Goal: Information Seeking & Learning: Compare options

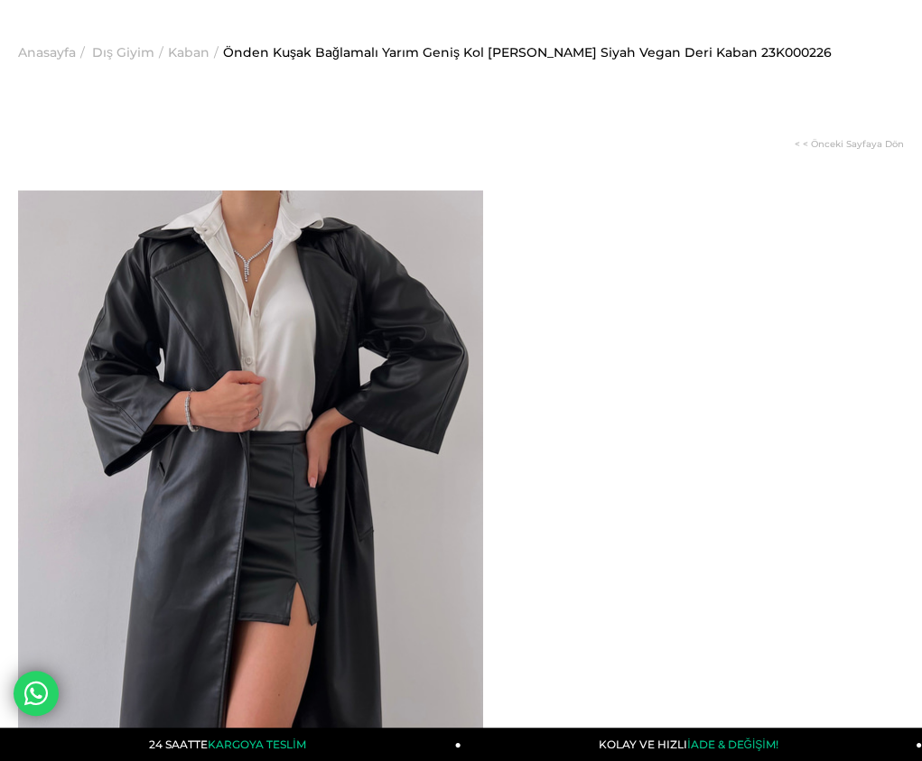
drag, startPoint x: 0, startPoint y: 0, endPoint x: 665, endPoint y: 431, distance: 792.1
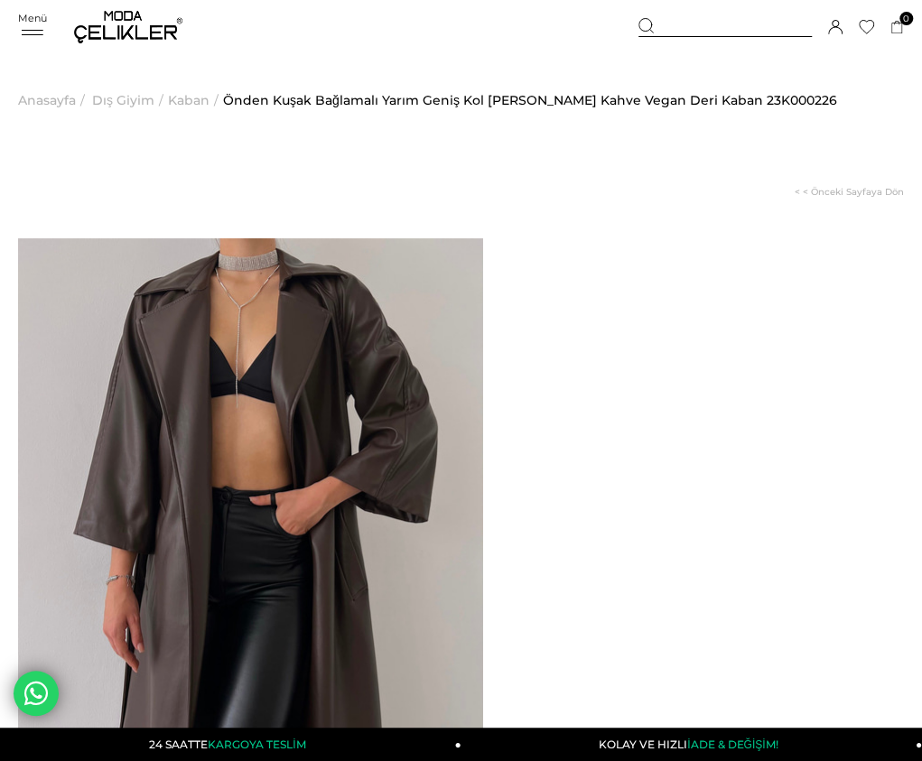
click at [182, 98] on span "Kaban" at bounding box center [189, 100] width 42 height 92
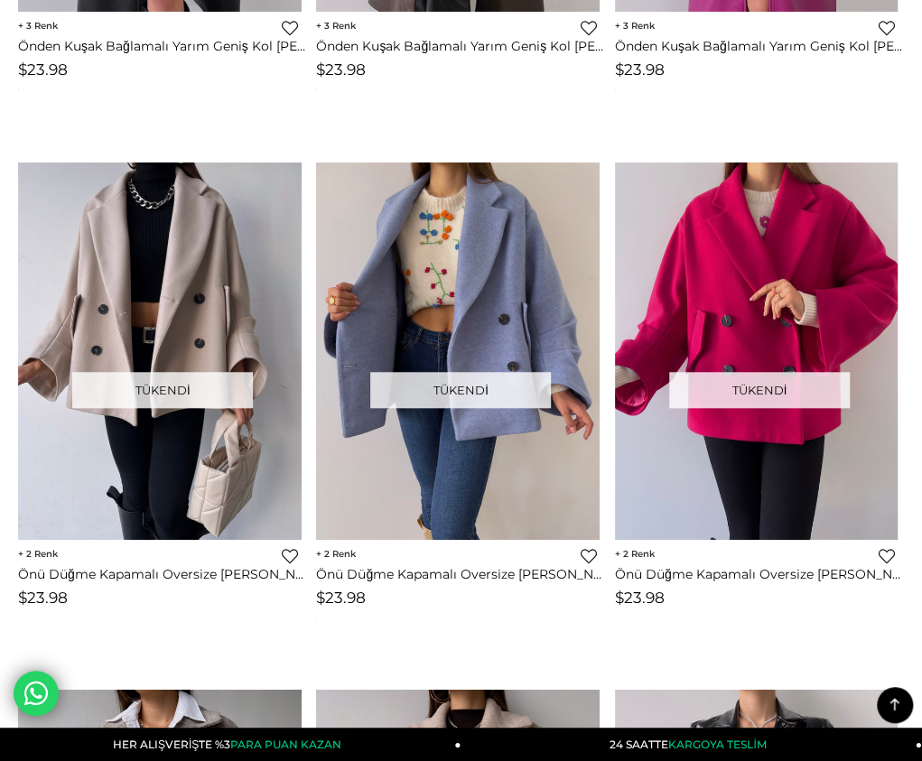
scroll to position [5985, 0]
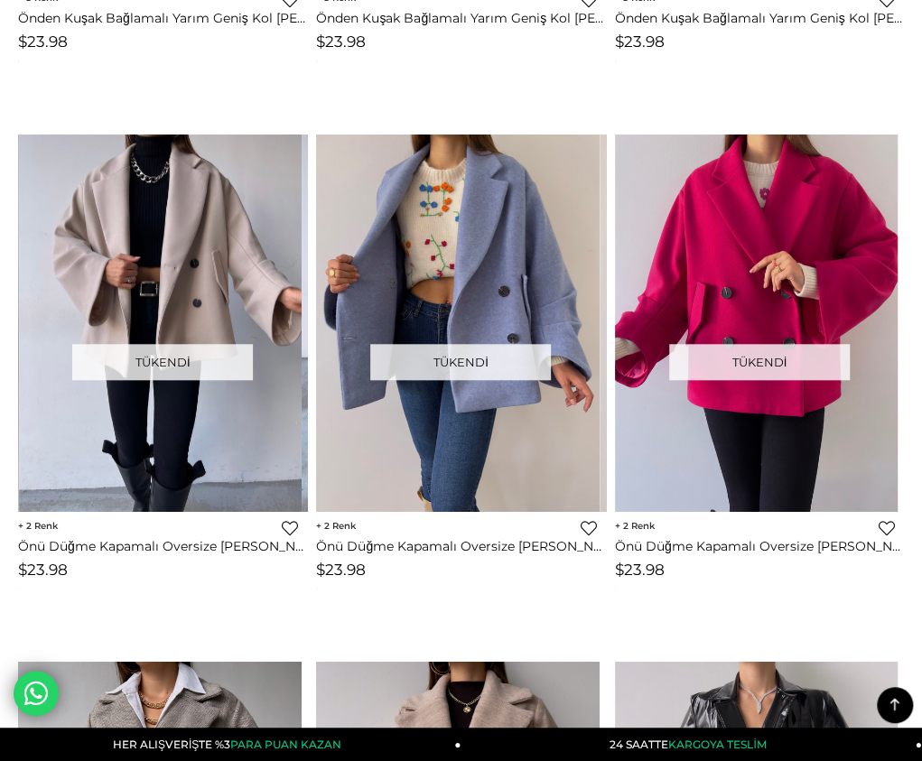
click at [114, 402] on img at bounding box center [161, 324] width 284 height 378
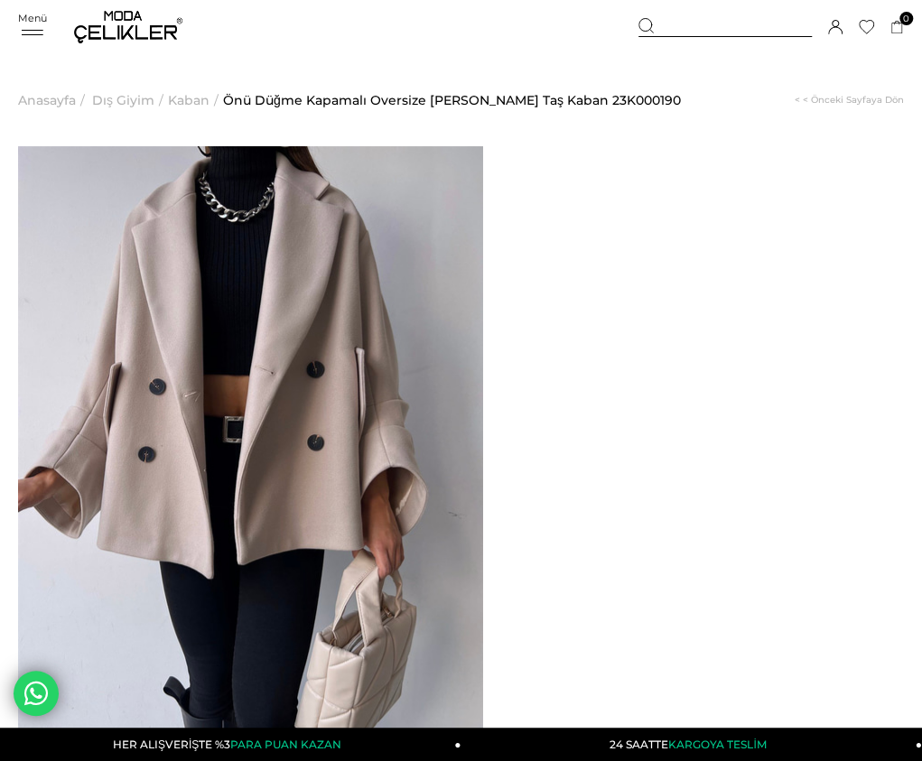
drag, startPoint x: 552, startPoint y: 190, endPoint x: 751, endPoint y: 210, distance: 200.6
copy span "Önü Düğme Kapamalı Oversize Rosana Kadın Taş Kaban"
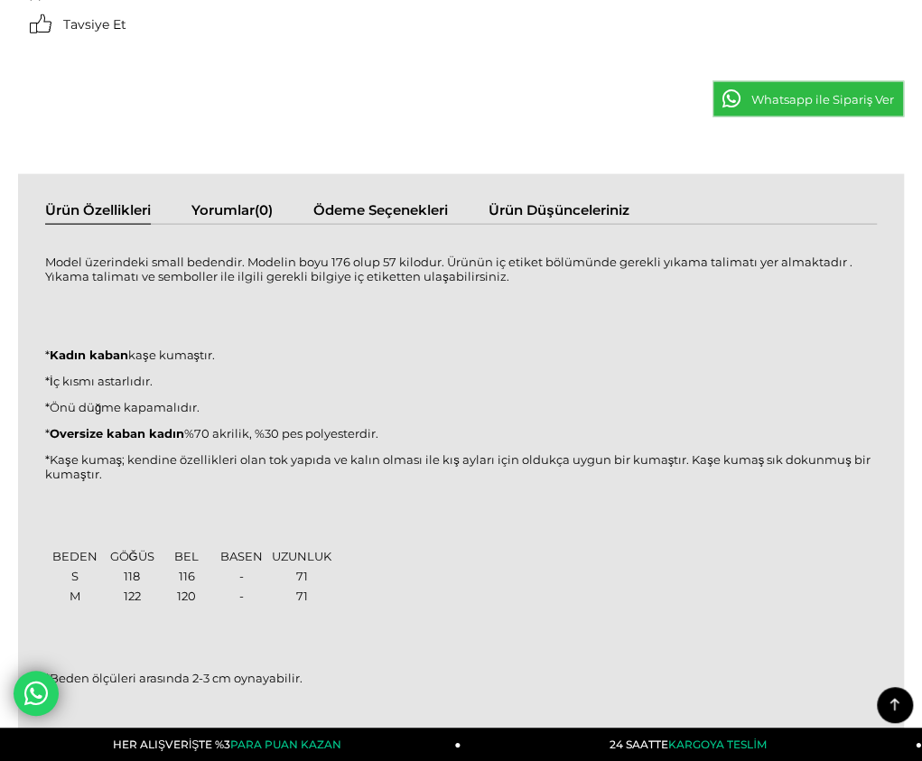
scroll to position [1445, 0]
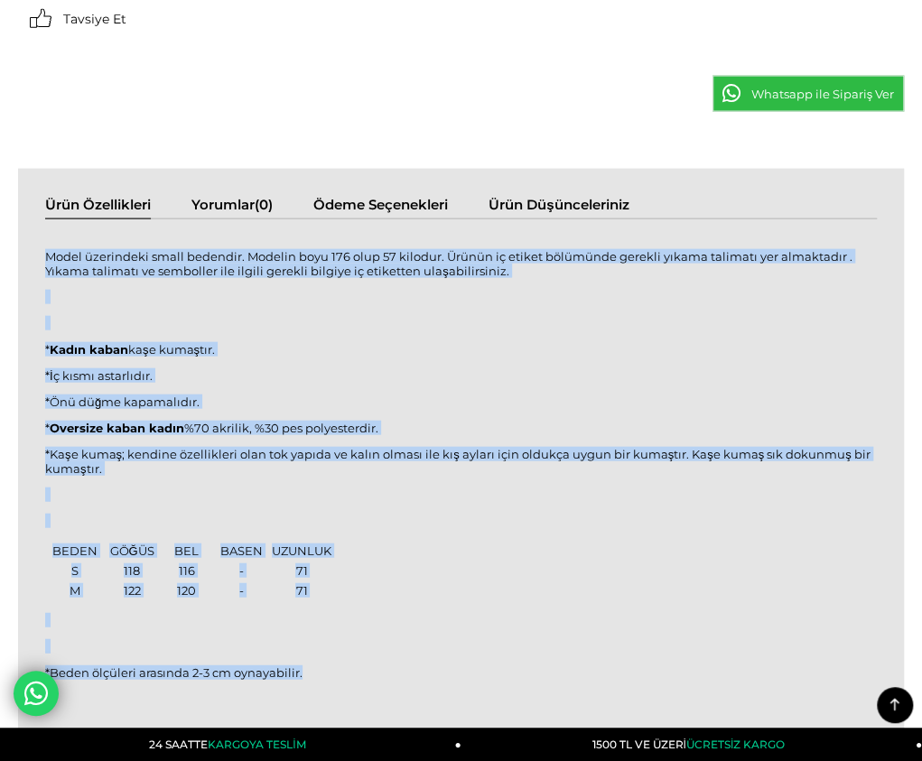
drag, startPoint x: 29, startPoint y: 158, endPoint x: 298, endPoint y: 561, distance: 484.5
click at [290, 576] on div "Model üzerindeki small bedendir. Modelin boyu 176 olup 57 kilodur. Ürünün iç et…" at bounding box center [461, 475] width 832 height 474
copy div "Model üzerindeki small bedendir. Modelin boyu 176 olup 57 kilodur. Ürünün iç et…"
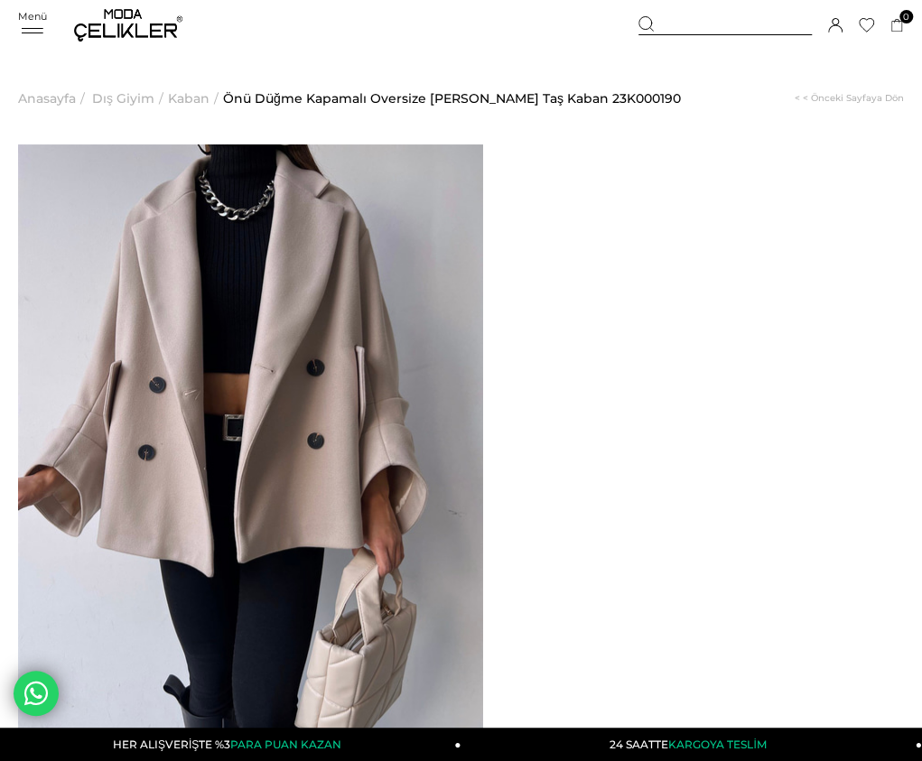
scroll to position [0, 0]
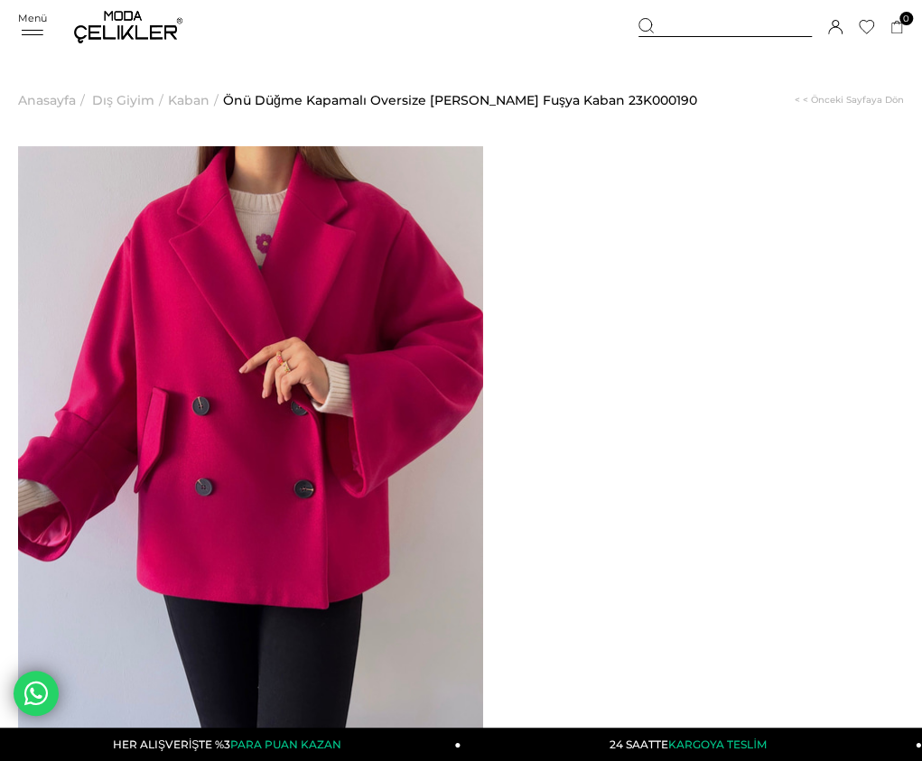
drag, startPoint x: 551, startPoint y: 193, endPoint x: 770, endPoint y: 221, distance: 221.2
copy span "Önü Düğme Kapamalı Oversize Rosana Kadın Fuşya Kaban"
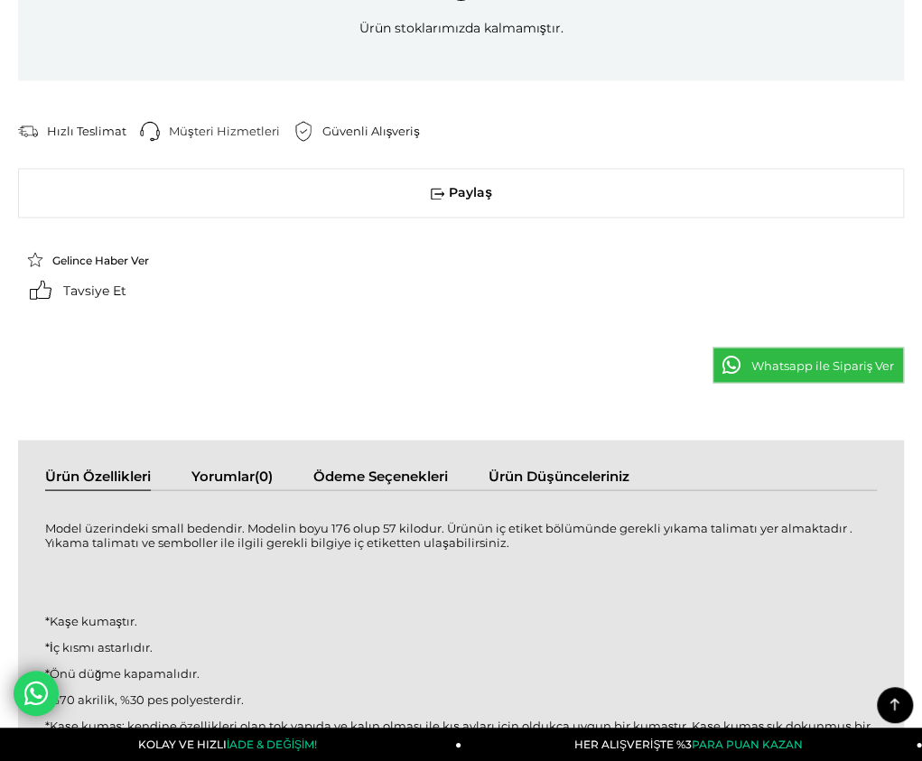
scroll to position [1355, 0]
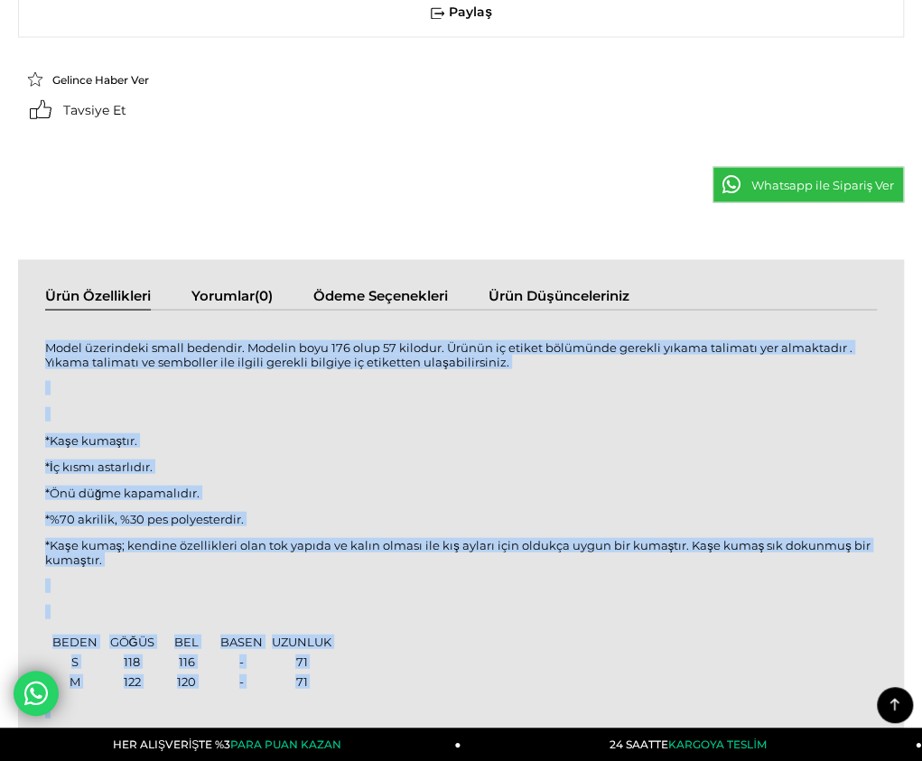
drag, startPoint x: 28, startPoint y: 250, endPoint x: 294, endPoint y: 637, distance: 469.5
click at [294, 637] on div "Model üzerindeki small bedendir. Modelin boyu 176 olup 57 kilodur. Ürünün iç et…" at bounding box center [461, 565] width 832 height 474
copy div "Model üzerindeki small bedendir. Modelin boyu 176 olup 57 kilodur. Ürünün iç et…"
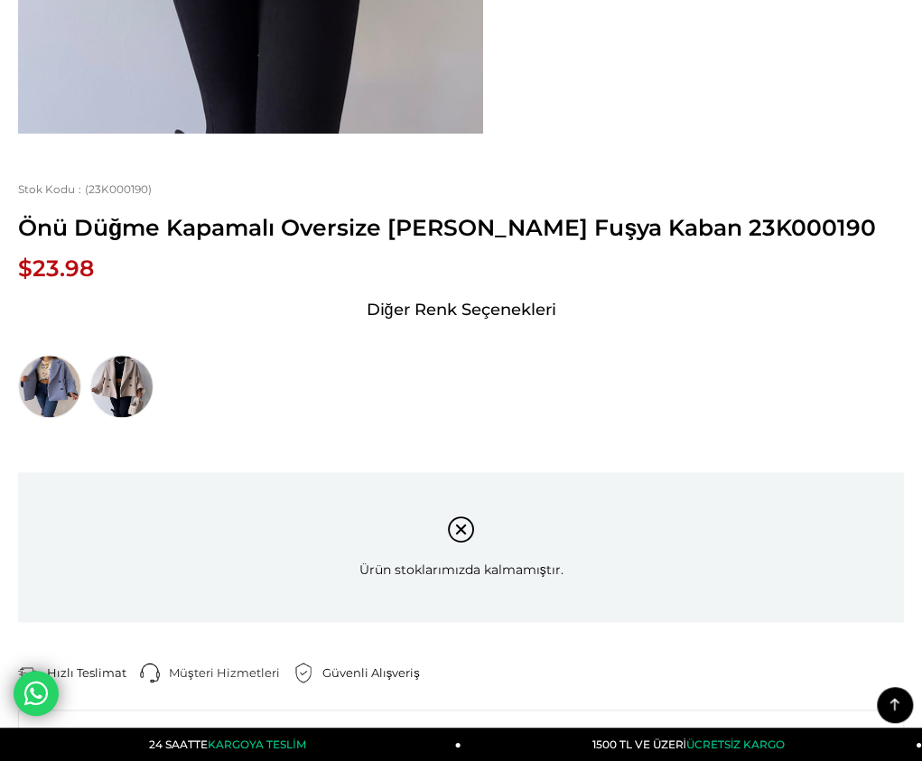
scroll to position [181, 0]
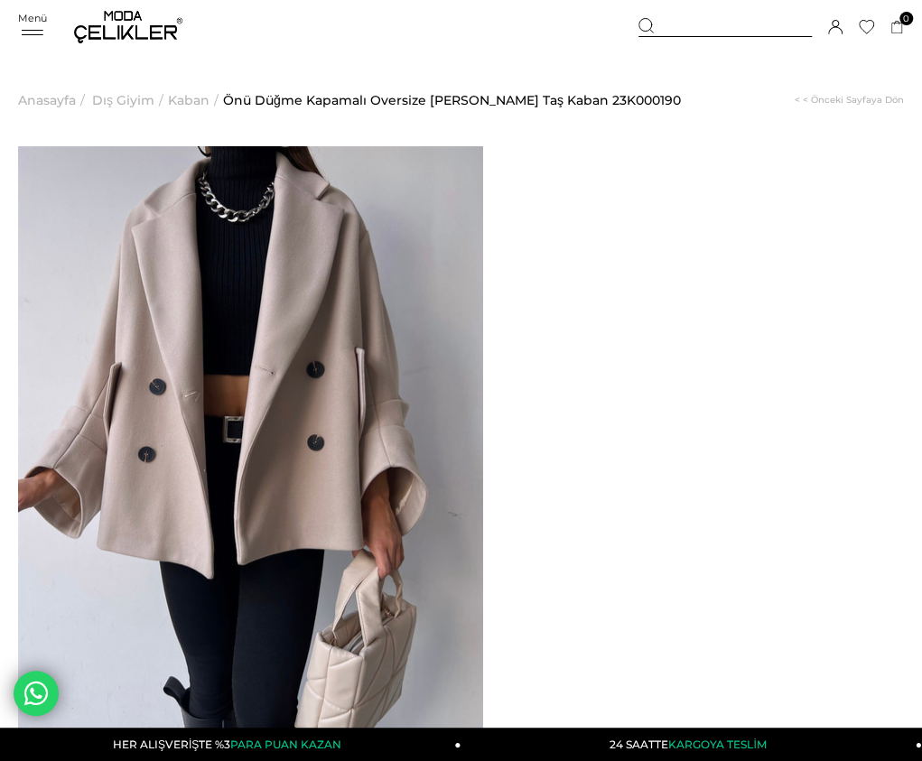
click at [193, 98] on span "Kaban" at bounding box center [189, 100] width 42 height 92
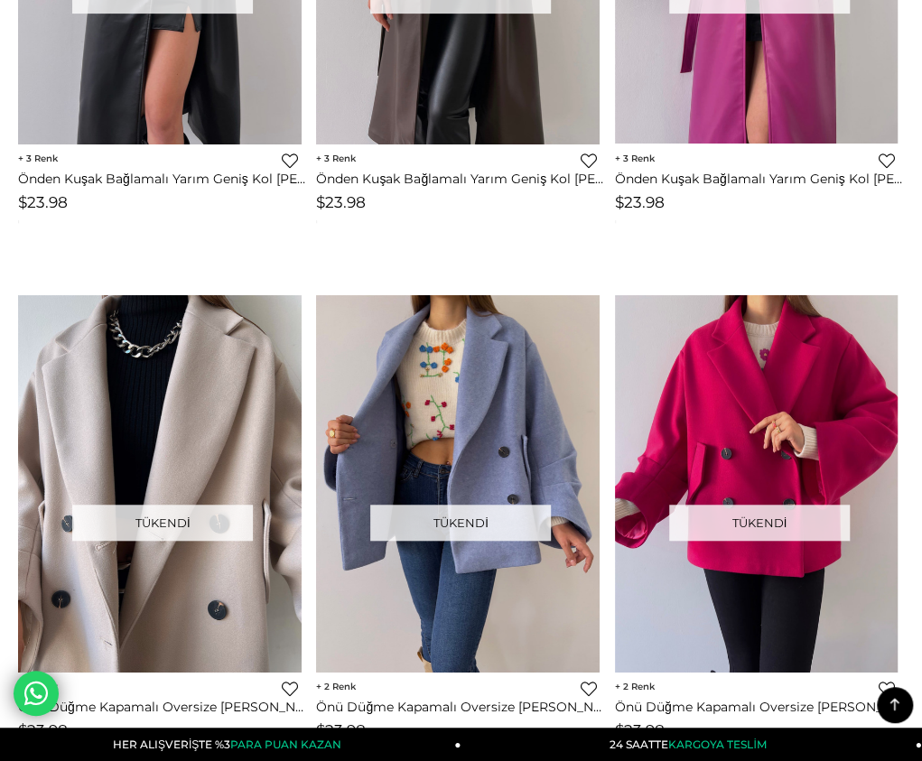
scroll to position [5881, 0]
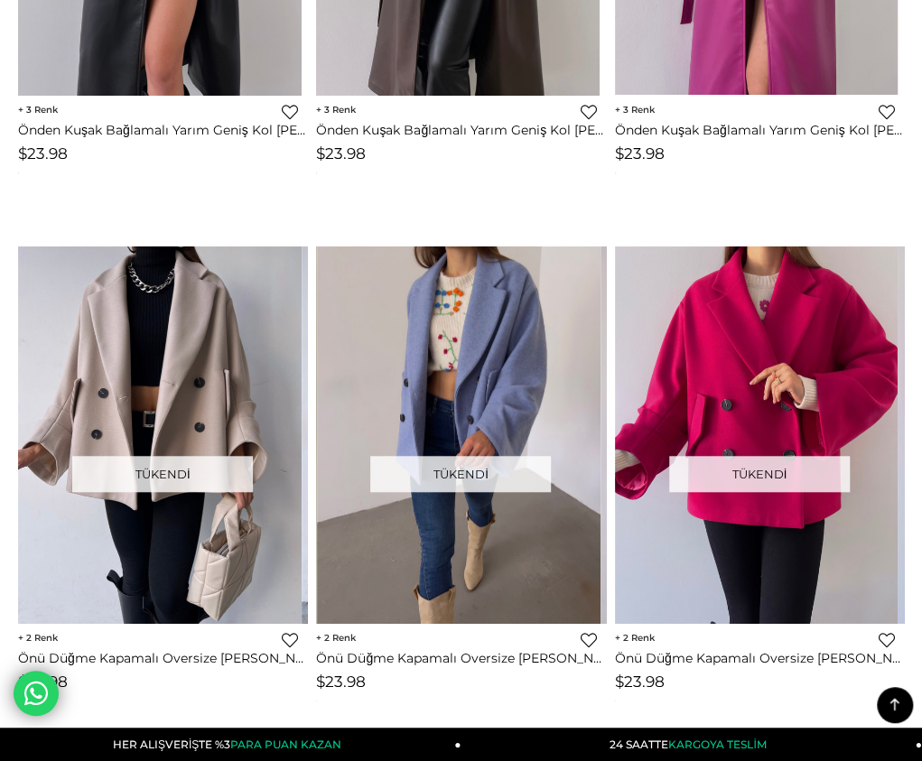
click at [490, 321] on div at bounding box center [175, 435] width 1416 height 377
click at [520, 306] on img at bounding box center [459, 436] width 284 height 378
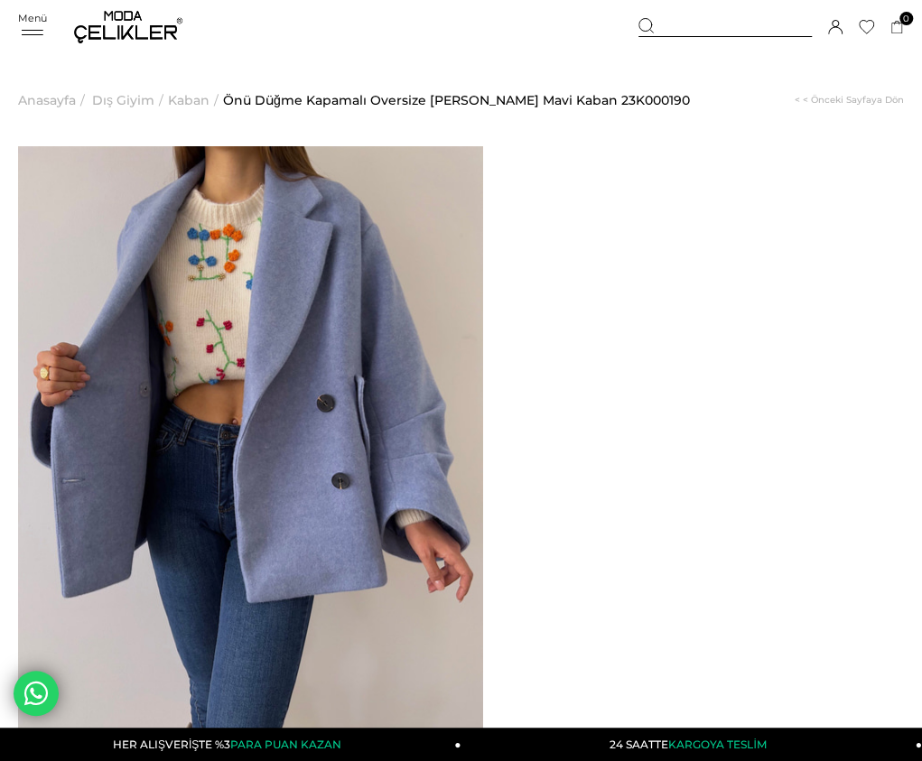
drag, startPoint x: 552, startPoint y: 196, endPoint x: 766, endPoint y: 217, distance: 215.1
copy span "Önü Düğme Kapamalı Oversize Rosana Kadın Mavi Kaban"
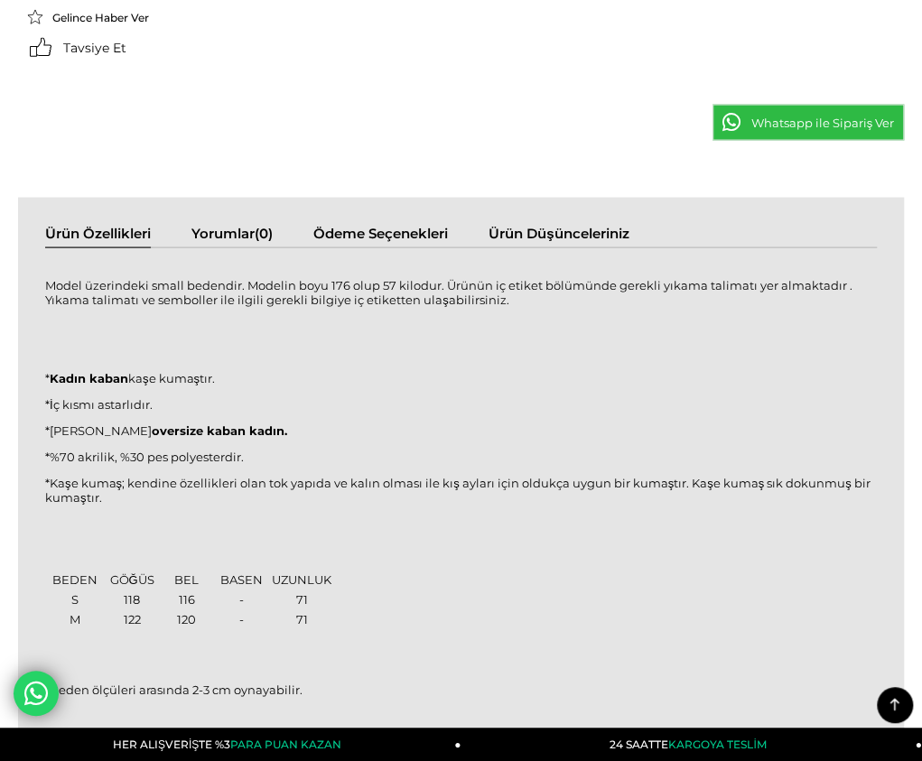
scroll to position [1445, 0]
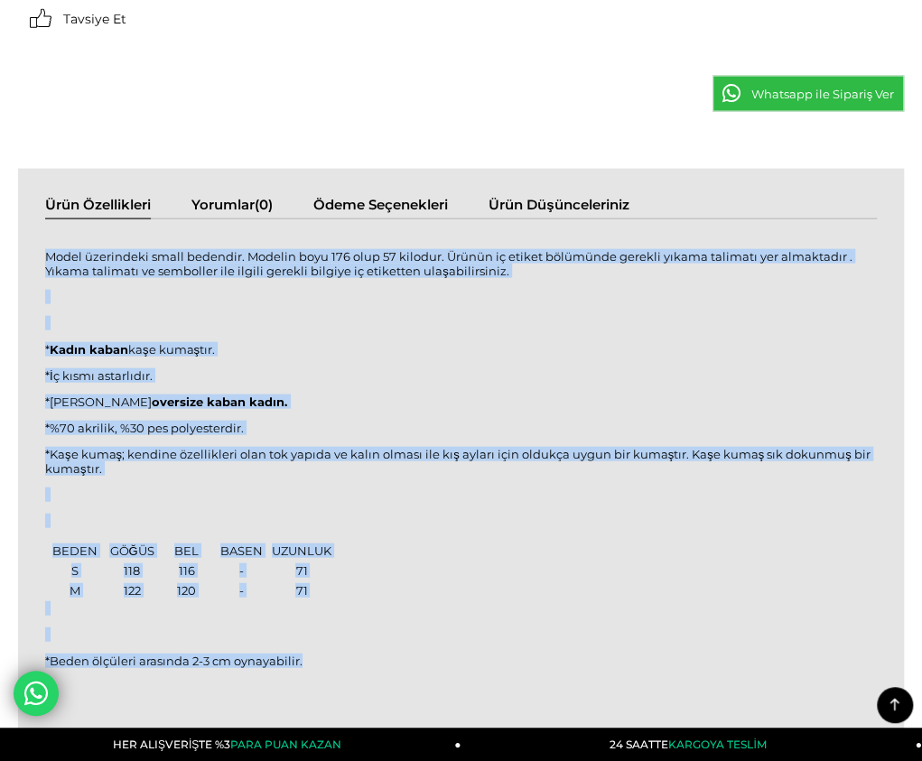
drag, startPoint x: 29, startPoint y: 158, endPoint x: 296, endPoint y: 558, distance: 481.2
click at [292, 564] on div "Model üzerindeki small bedendir. Modelin boyu 176 olup 57 kilodur. Ürünün iç et…" at bounding box center [461, 469] width 832 height 462
copy div "Model üzerindeki small bedendir. Modelin boyu 176 olup 57 kilodur. Ürünün iç et…"
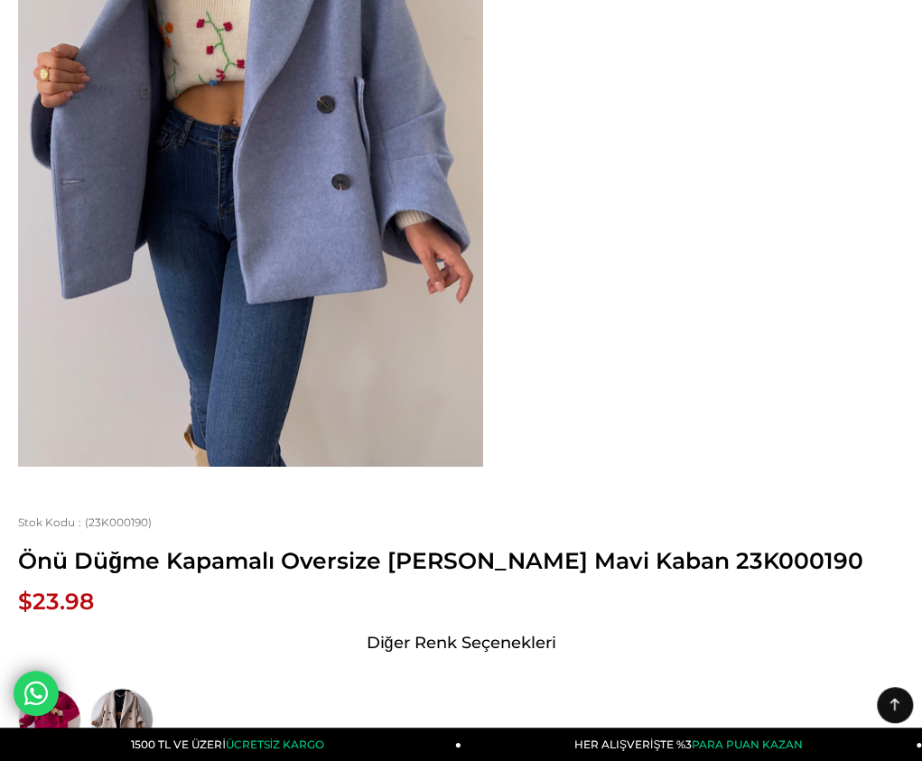
scroll to position [0, 0]
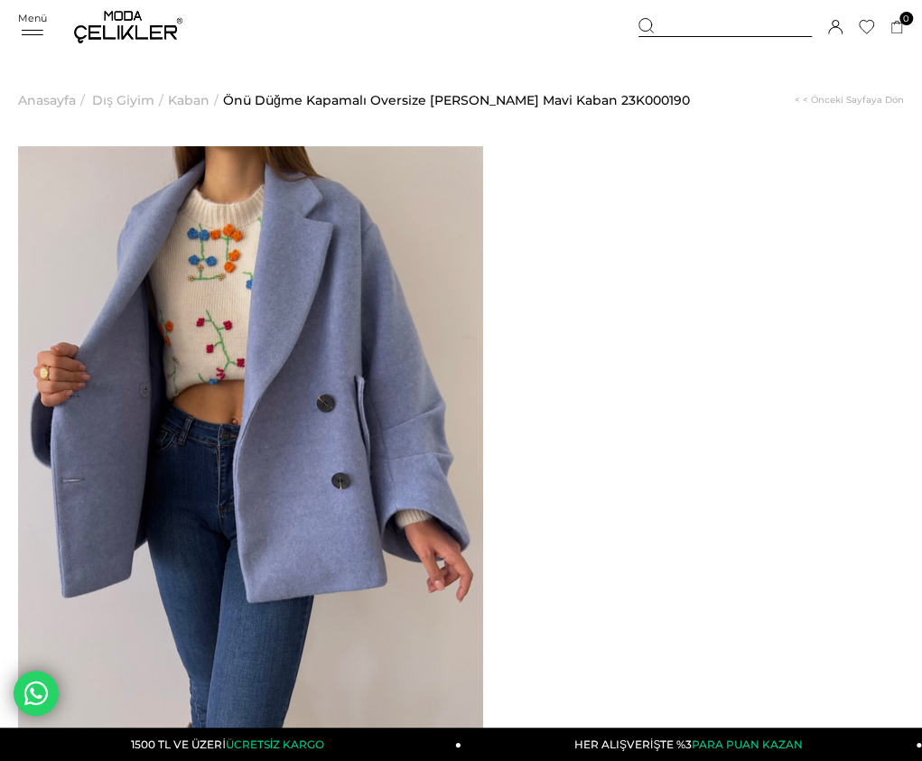
click at [182, 100] on span "Kaban" at bounding box center [189, 100] width 42 height 92
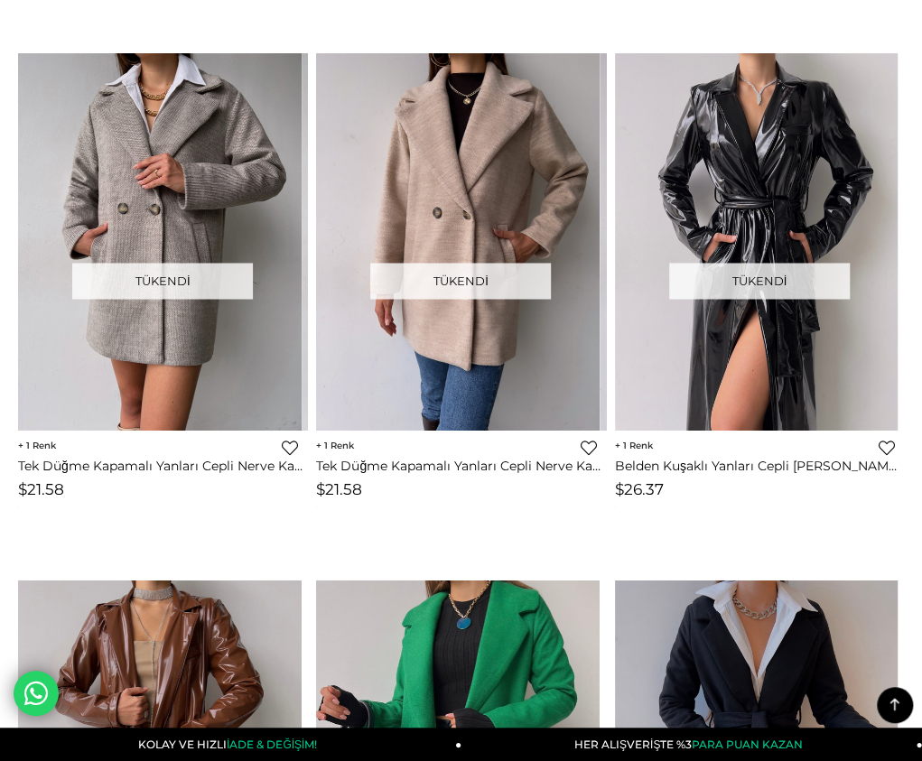
scroll to position [6514, 0]
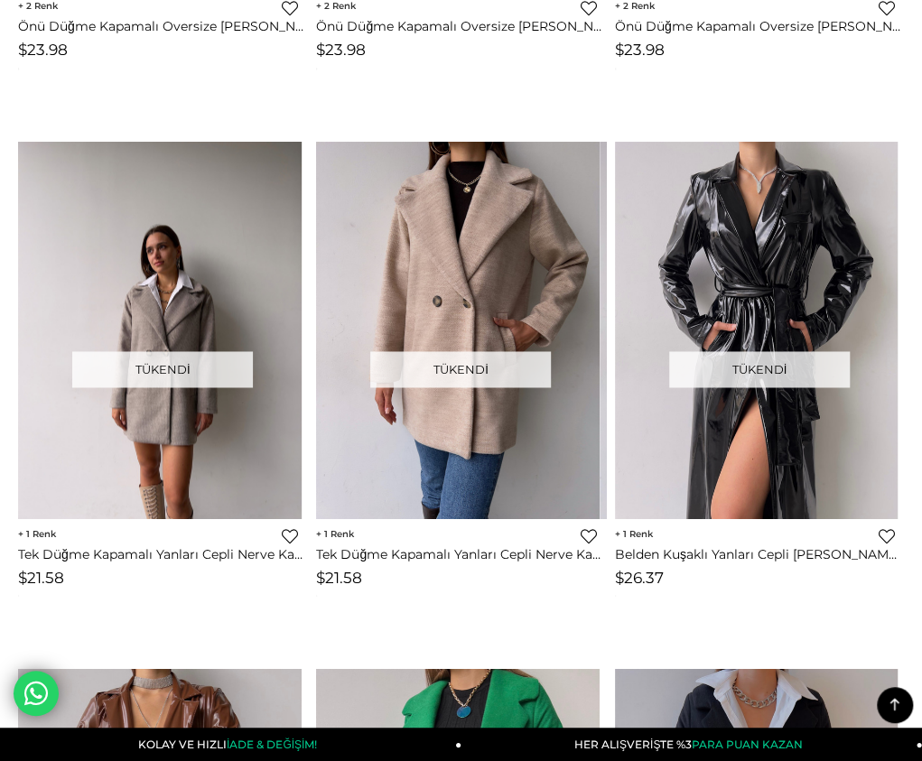
click at [260, 229] on img at bounding box center [160, 331] width 284 height 378
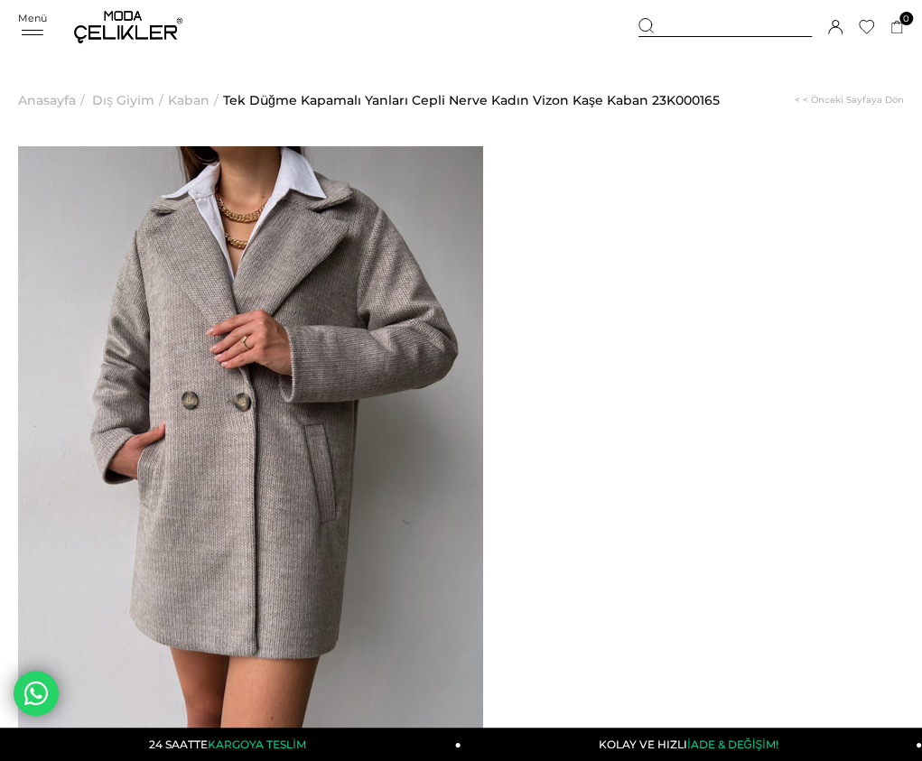
drag, startPoint x: 551, startPoint y: 200, endPoint x: 804, endPoint y: 226, distance: 254.2
copy span "Tek Düğme Kapamalı Yanları Cepli Nerve Kadın Vizon [PERSON_NAME]"
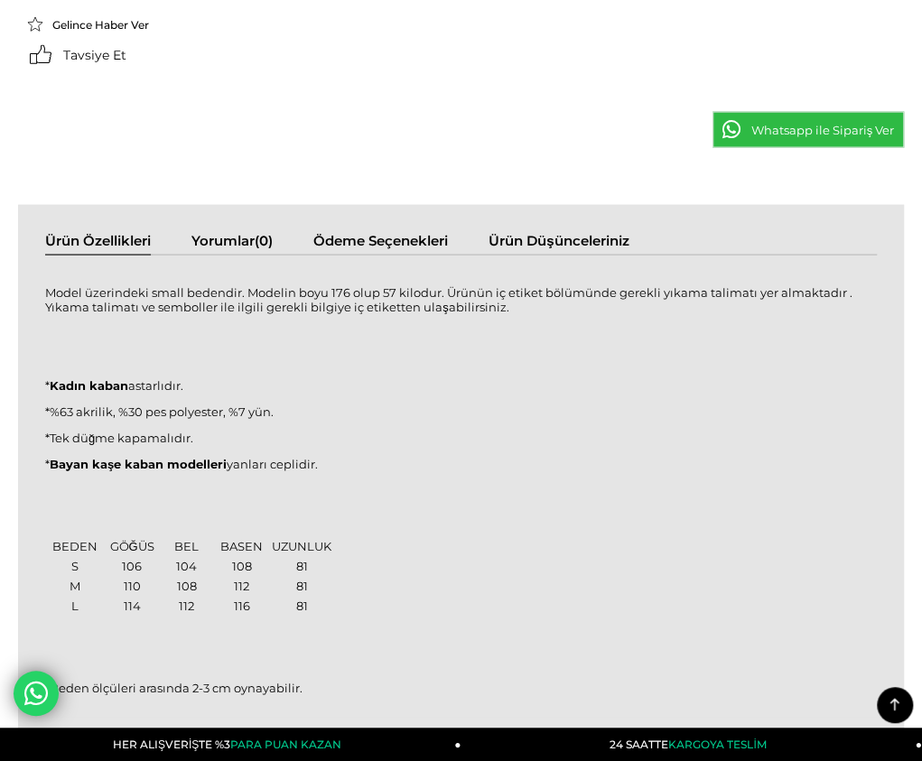
scroll to position [1445, 0]
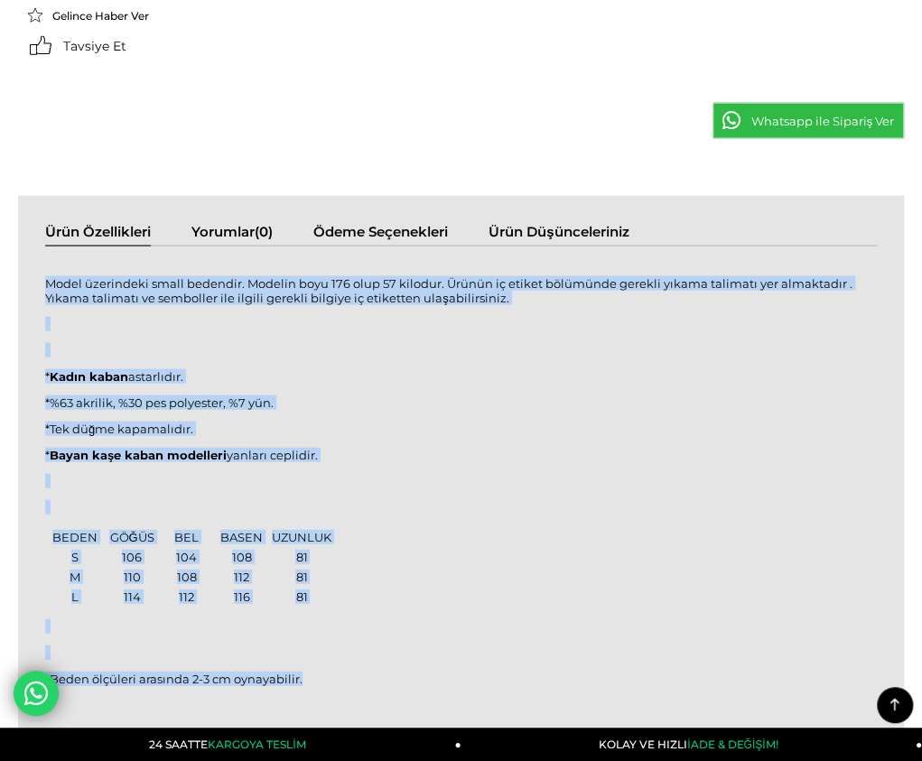
drag, startPoint x: 27, startPoint y: 154, endPoint x: 287, endPoint y: 558, distance: 481.0
click at [287, 560] on div "Model üzerindeki small bedendir. Modelin boyu 176 olup 57 kilodur. Ürünün iç et…" at bounding box center [461, 491] width 832 height 453
copy div "Model üzerindeki small bedendir. Modelin boyu 176 olup 57 kilodur. Ürünün iç et…"
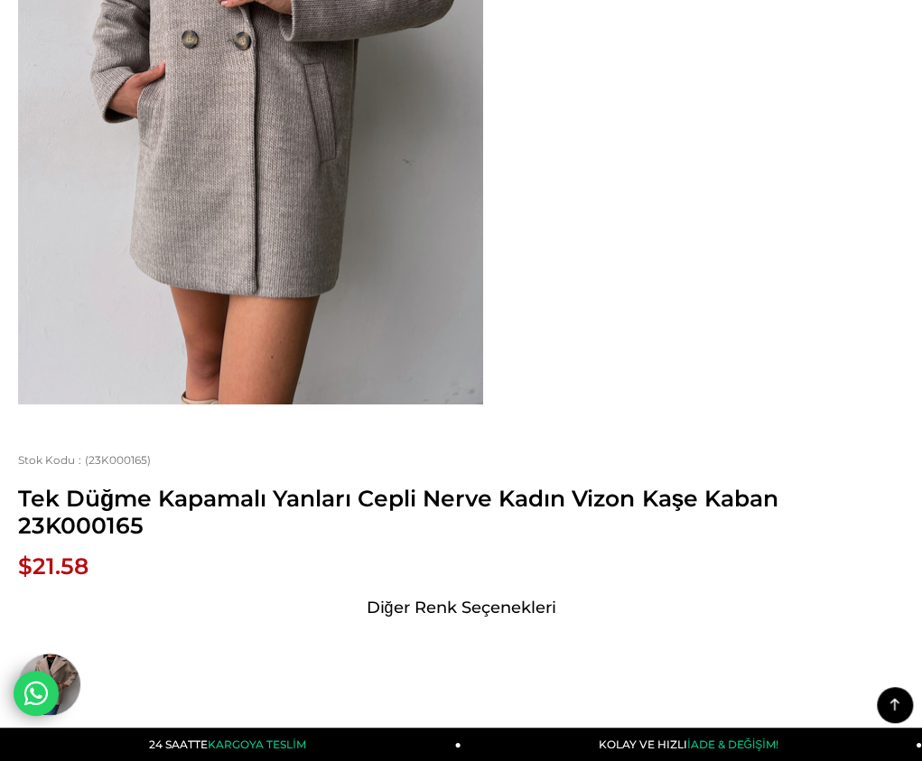
scroll to position [0, 0]
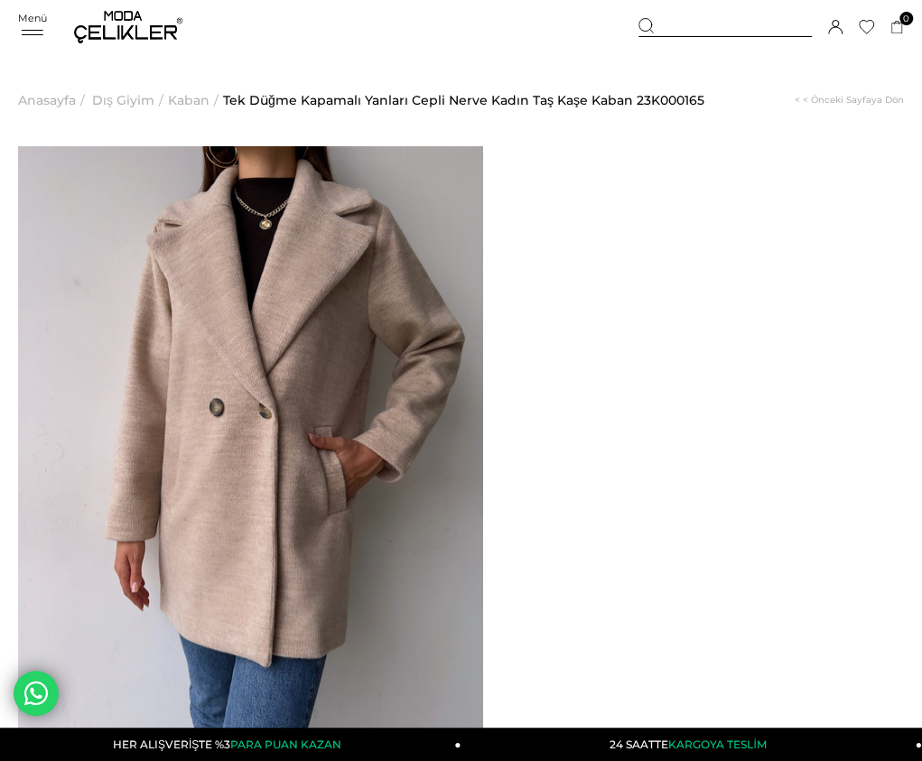
drag, startPoint x: 0, startPoint y: 0, endPoint x: 784, endPoint y: 220, distance: 814.3
click at [0, 0] on img at bounding box center [0, 0] width 0 height 0
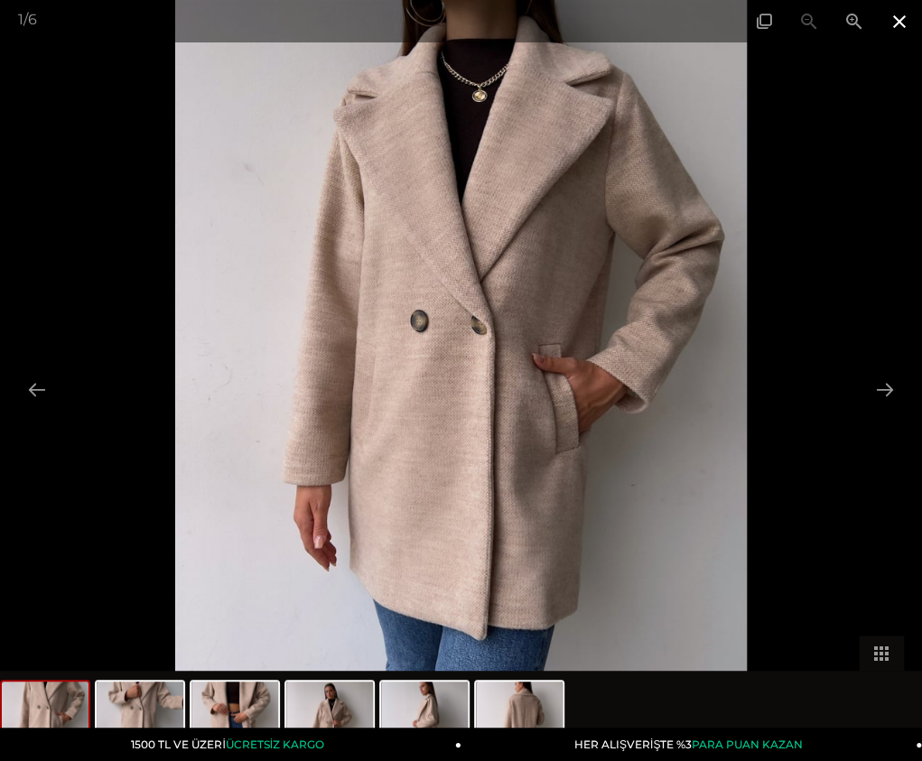
click at [894, 22] on span at bounding box center [899, 21] width 45 height 42
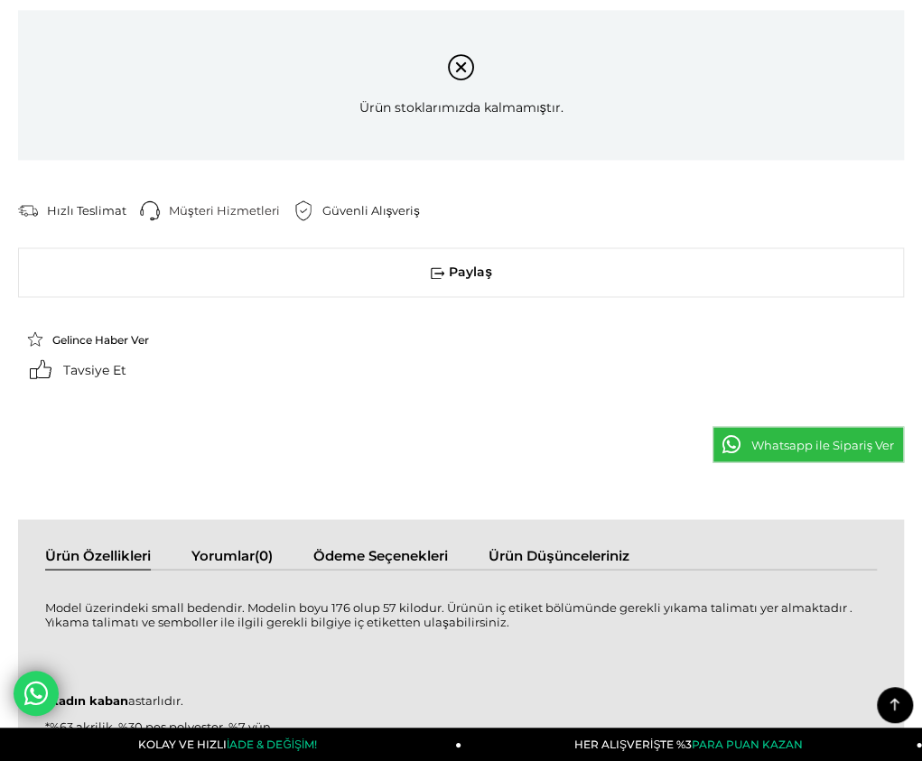
scroll to position [1174, 0]
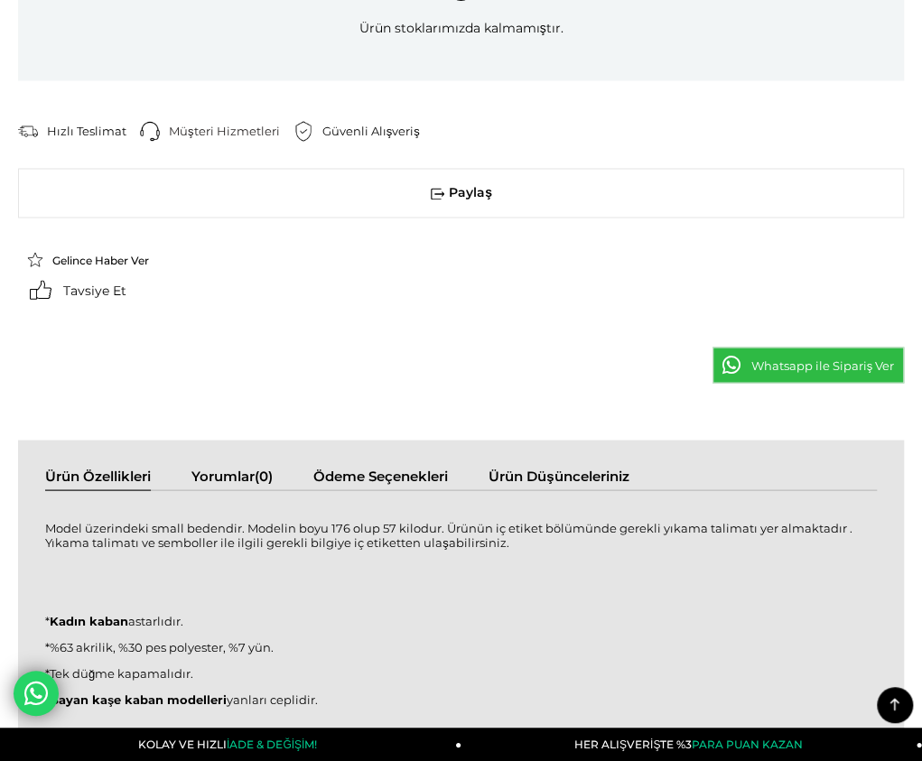
click at [45, 508] on div "Model üzerindeki small bedendir. Modelin boyu 176 olup 57 kilodur. Ürünün iç et…" at bounding box center [461, 734] width 832 height 453
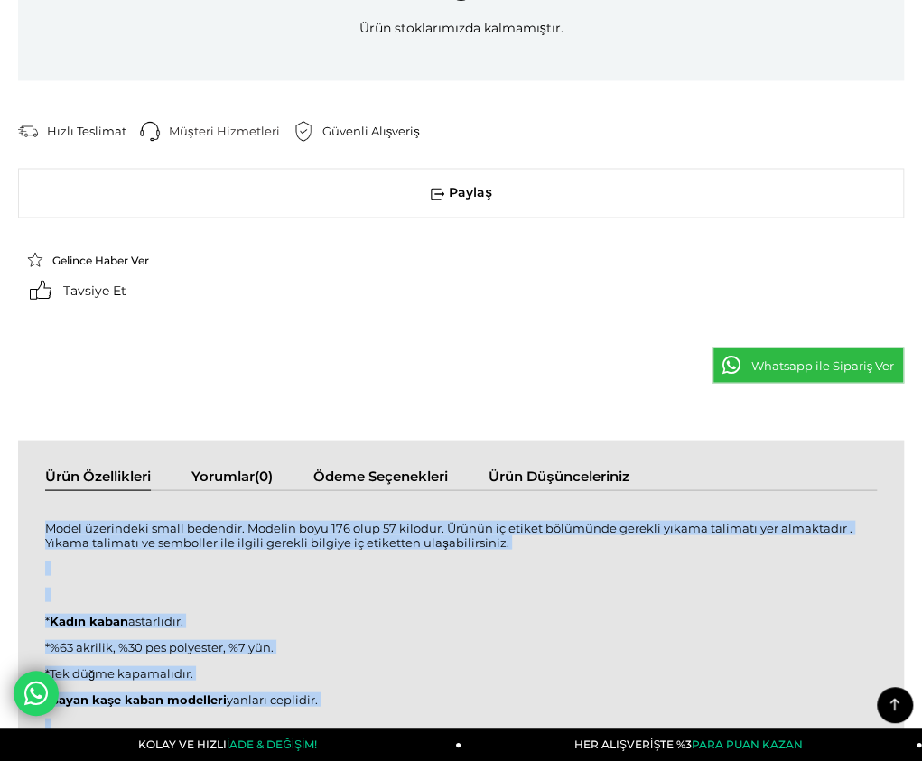
drag, startPoint x: 27, startPoint y: 91, endPoint x: 325, endPoint y: 481, distance: 491.0
click at [325, 508] on div "Model üzerindeki small bedendir. Modelin boyu 176 olup 57 kilodur. Ürünün iç et…" at bounding box center [461, 734] width 832 height 453
copy div "Model üzerindeki small bedendir. Modelin boyu 176 olup 57 kilodur. Ürünün iç et…"
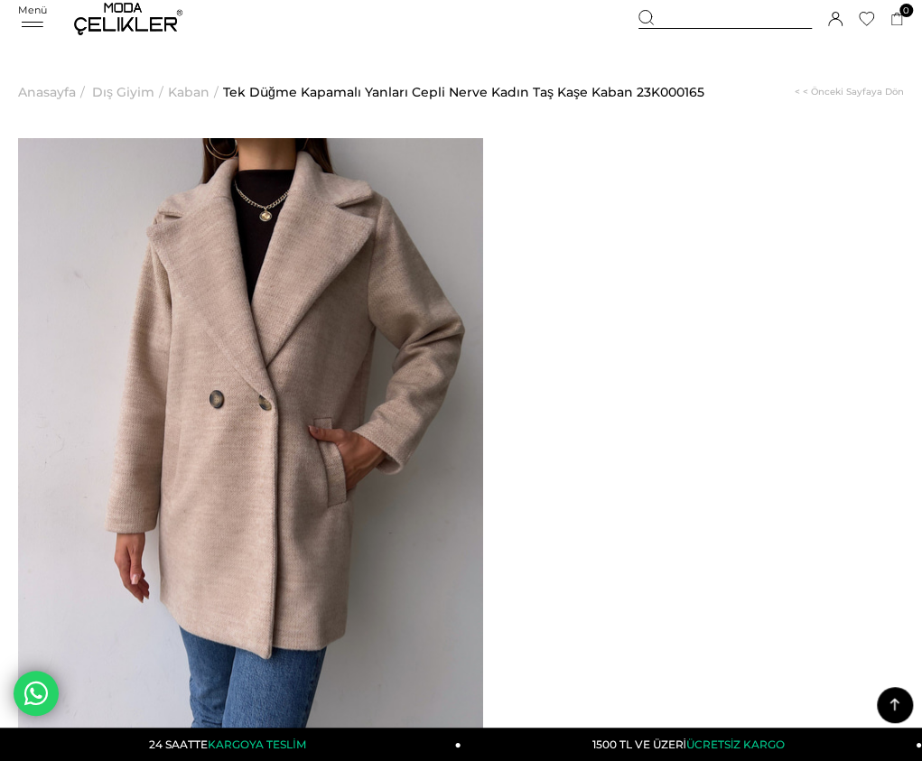
scroll to position [0, 0]
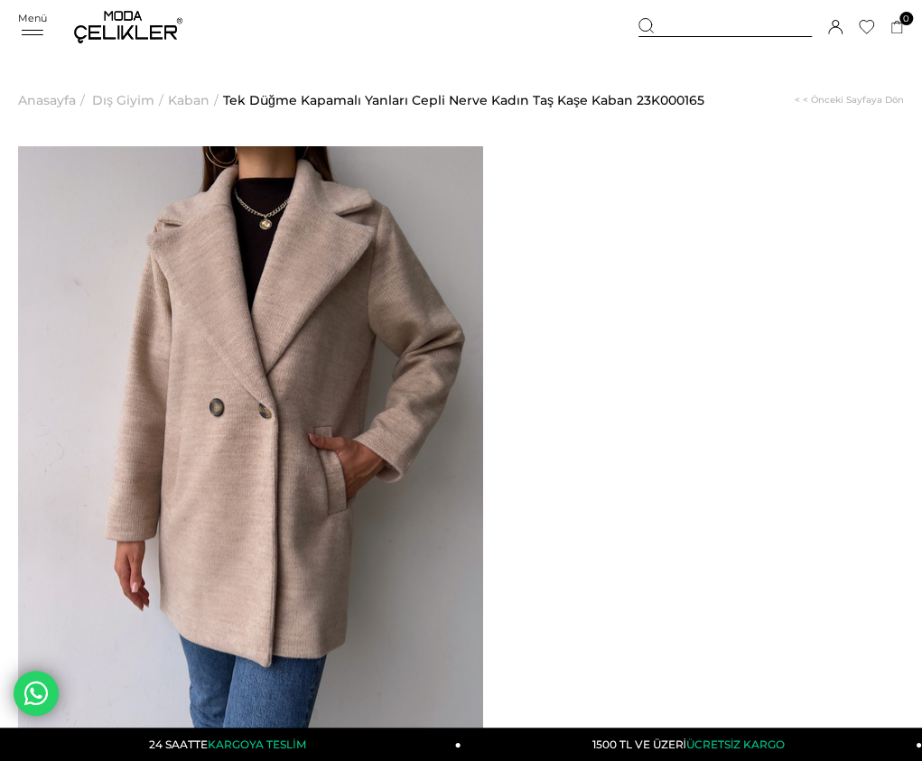
click at [182, 101] on span "Kaban" at bounding box center [189, 100] width 42 height 92
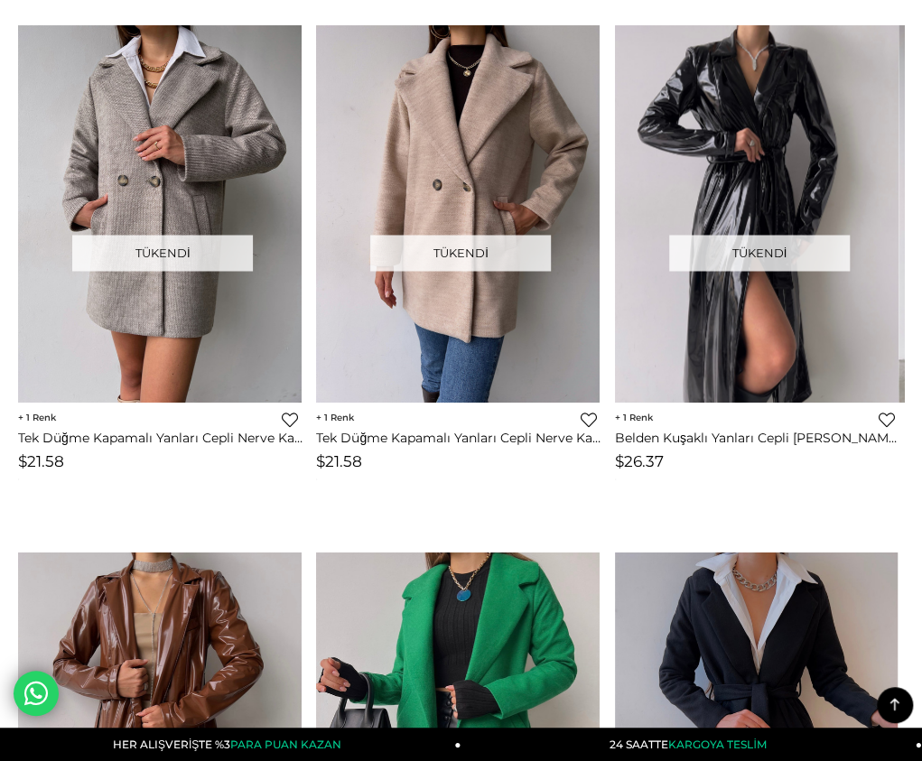
scroll to position [6680, 0]
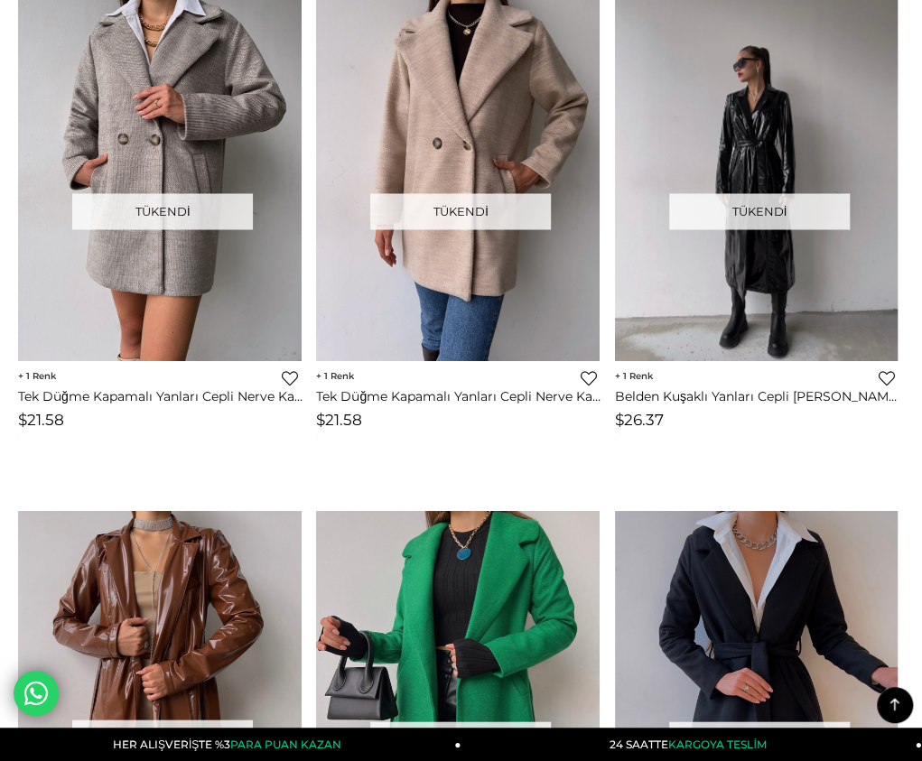
click at [731, 191] on img at bounding box center [757, 173] width 284 height 378
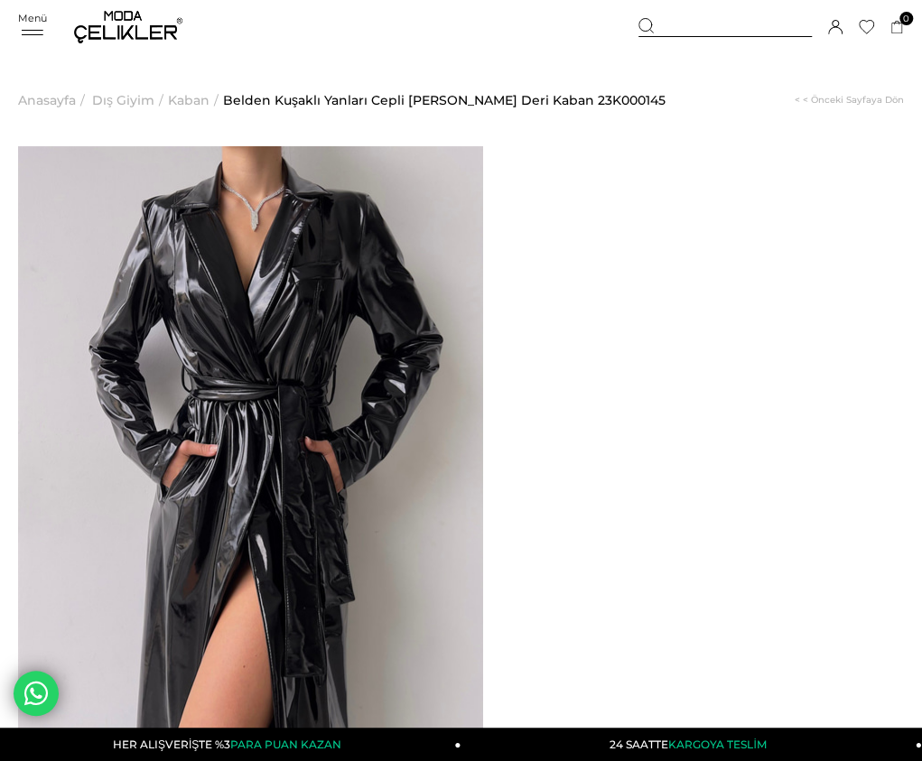
drag, startPoint x: 555, startPoint y: 199, endPoint x: 867, endPoint y: 210, distance: 312.7
copy span "Belden Kuşaklı Yanları Cepli [PERSON_NAME]"
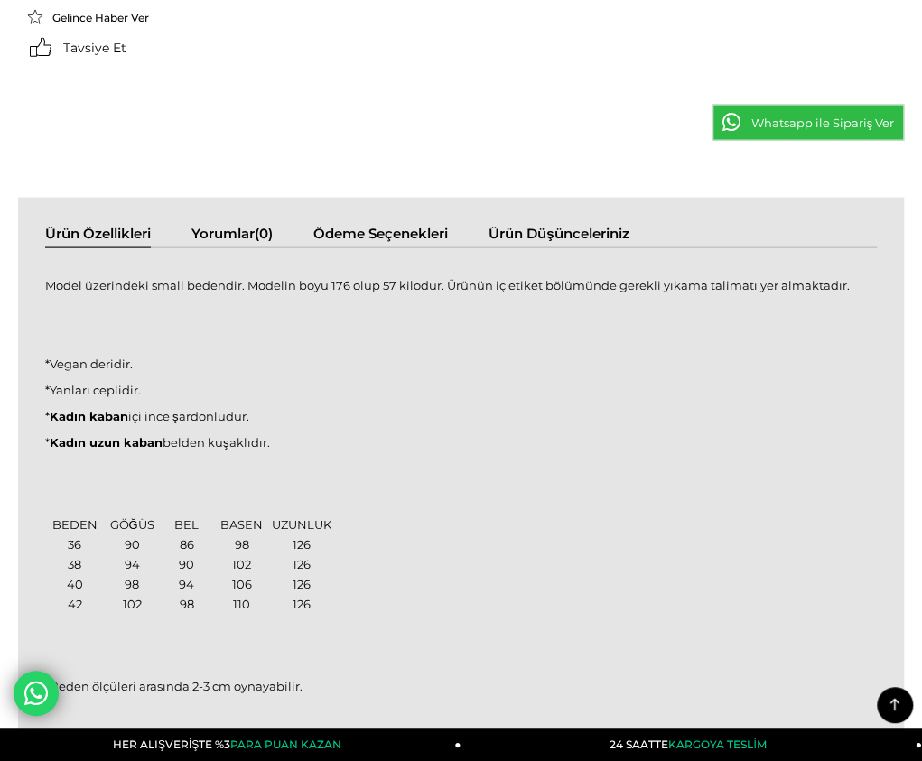
scroll to position [1445, 0]
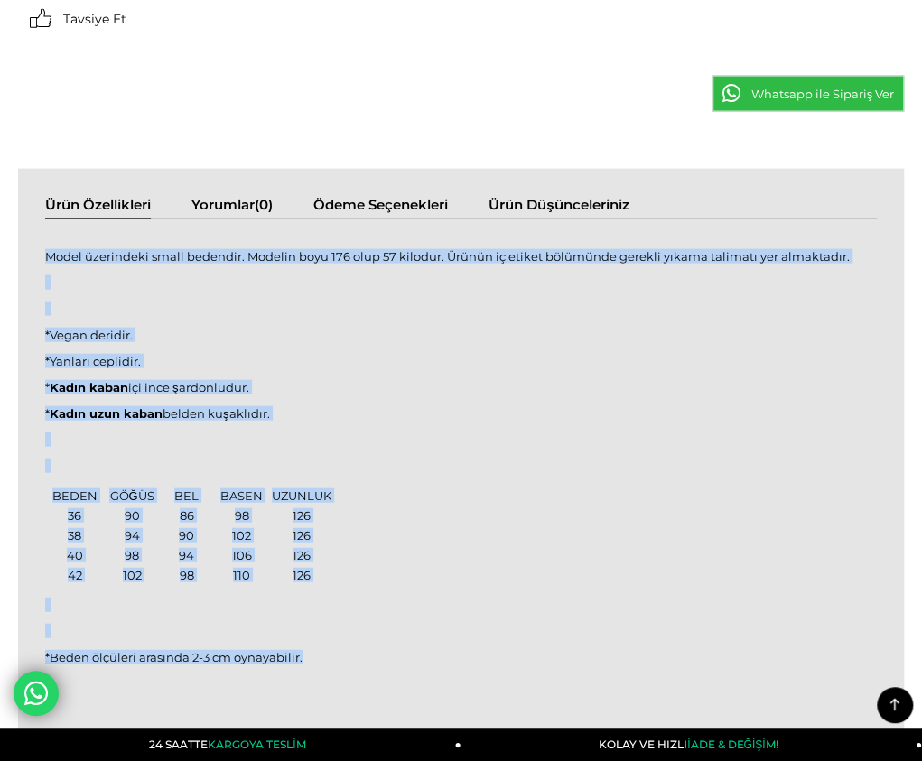
drag, startPoint x: 31, startPoint y: 160, endPoint x: 288, endPoint y: 568, distance: 482.6
click at [286, 571] on div "Model üzerindeki small bedendir. Modelin boyu 176 olup 57 kilodur. Ürünün iç et…" at bounding box center [461, 467] width 832 height 459
copy div "Model üzerindeki small bedendir. Modelin boyu 176 olup 57 kilodur. Ürünün iç et…"
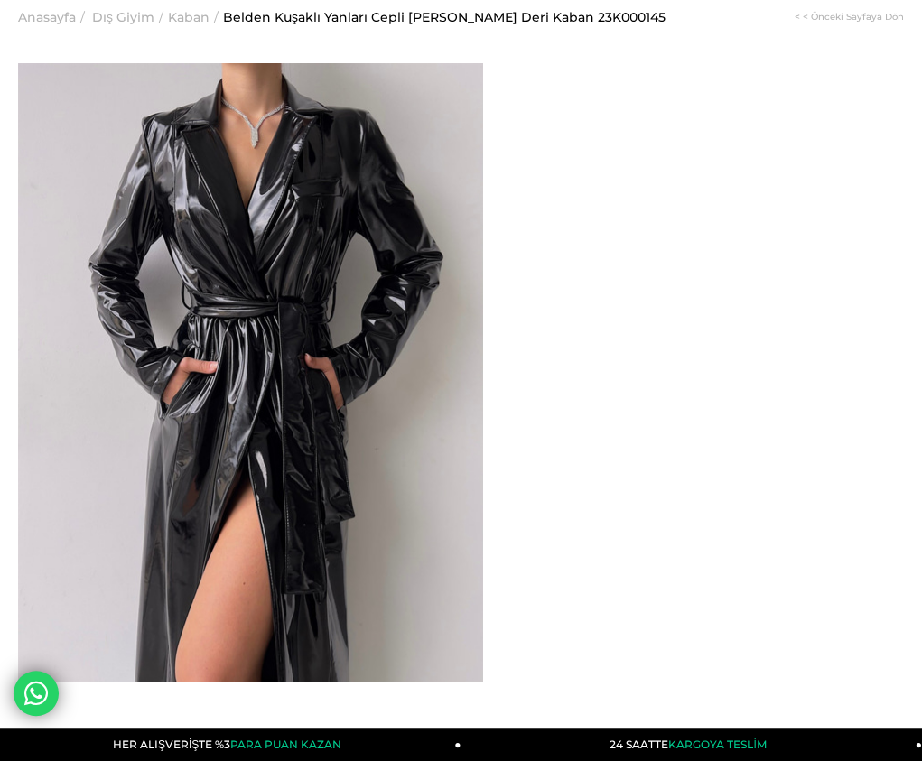
scroll to position [0, 0]
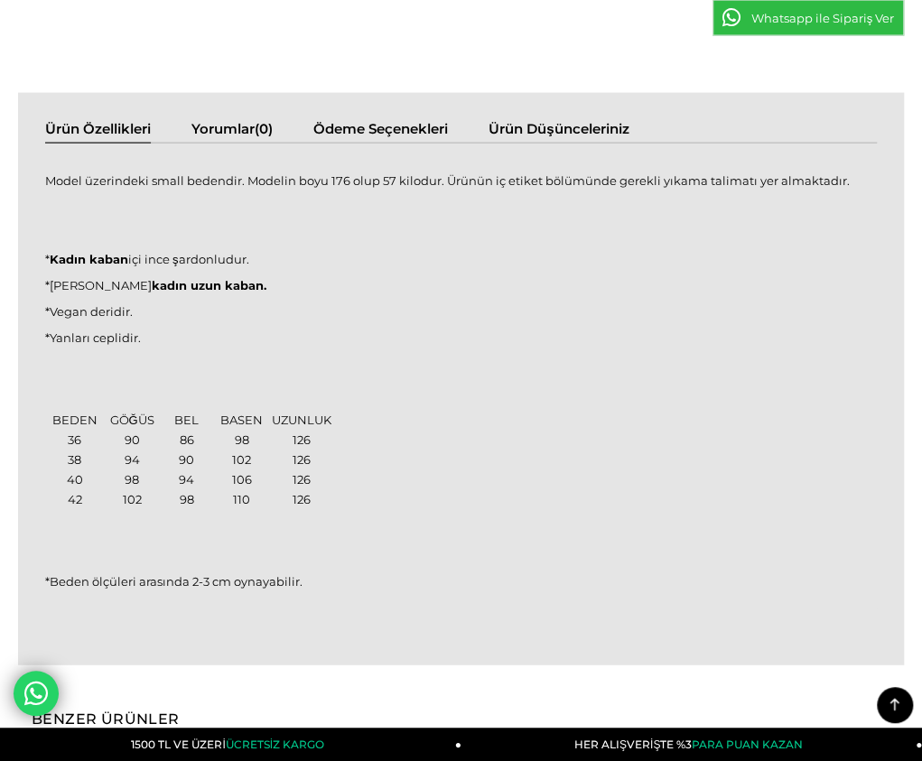
scroll to position [1535, 0]
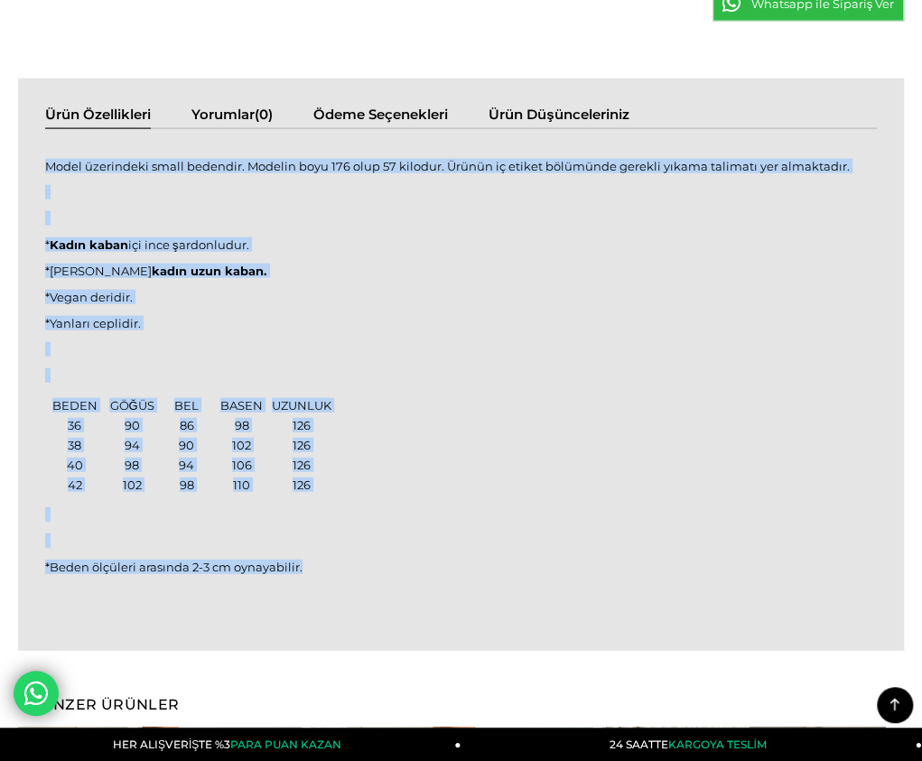
drag, startPoint x: 28, startPoint y: 68, endPoint x: 312, endPoint y: 468, distance: 490.9
click at [310, 474] on div "Model üzerindeki small bedendir. Modelin boyu 176 olup 57 kilodur. Ürünün iç et…" at bounding box center [461, 376] width 832 height 459
copy div "Model üzerindeki small bedendir. Modelin boyu 176 olup 57 kilodur. Ürünün iç et…"
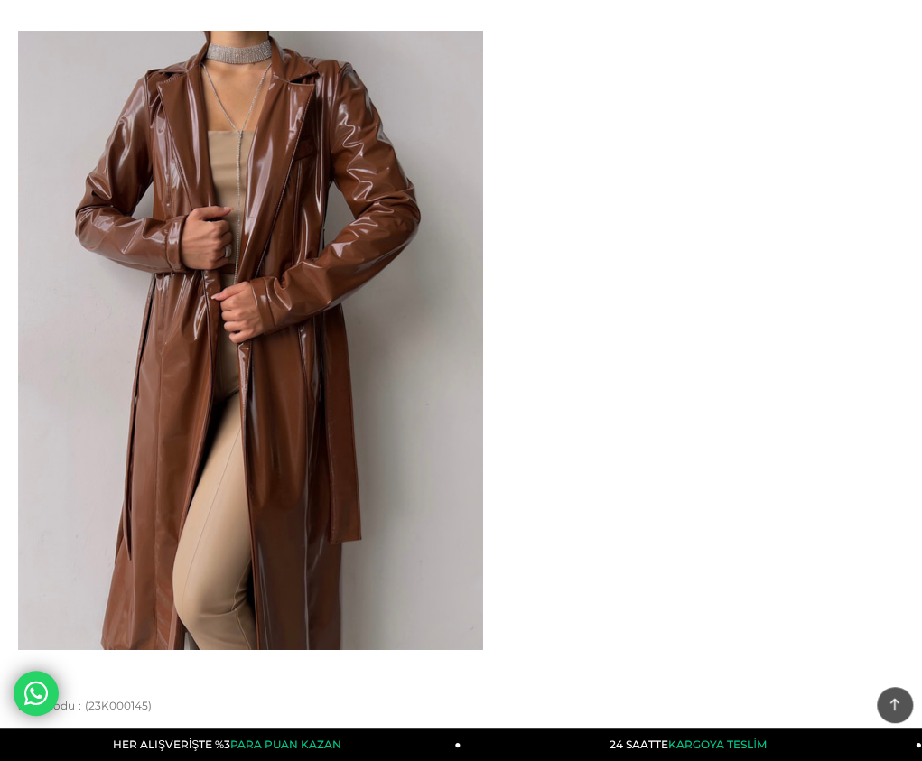
scroll to position [0, 0]
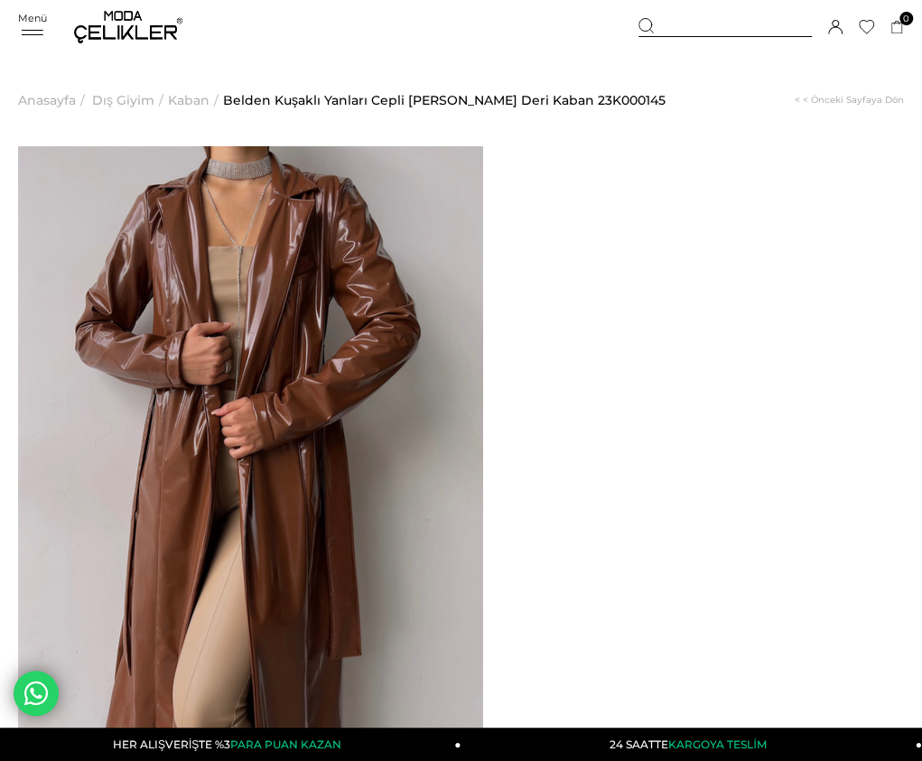
click at [180, 95] on span "Kaban" at bounding box center [189, 100] width 42 height 92
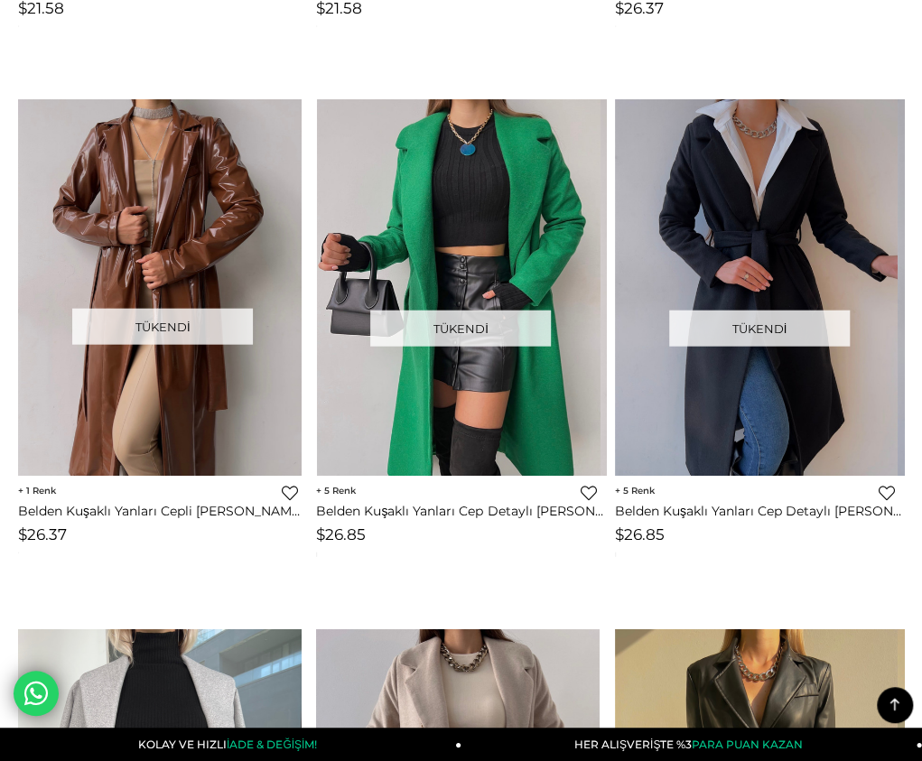
scroll to position [7116, 0]
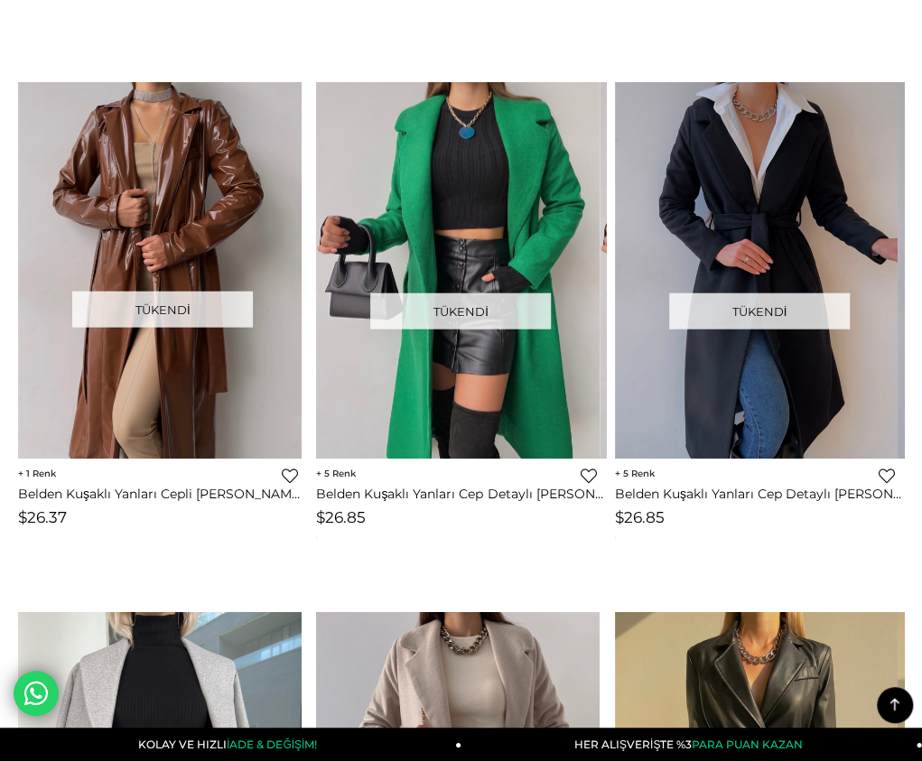
click at [441, 328] on img at bounding box center [458, 271] width 284 height 378
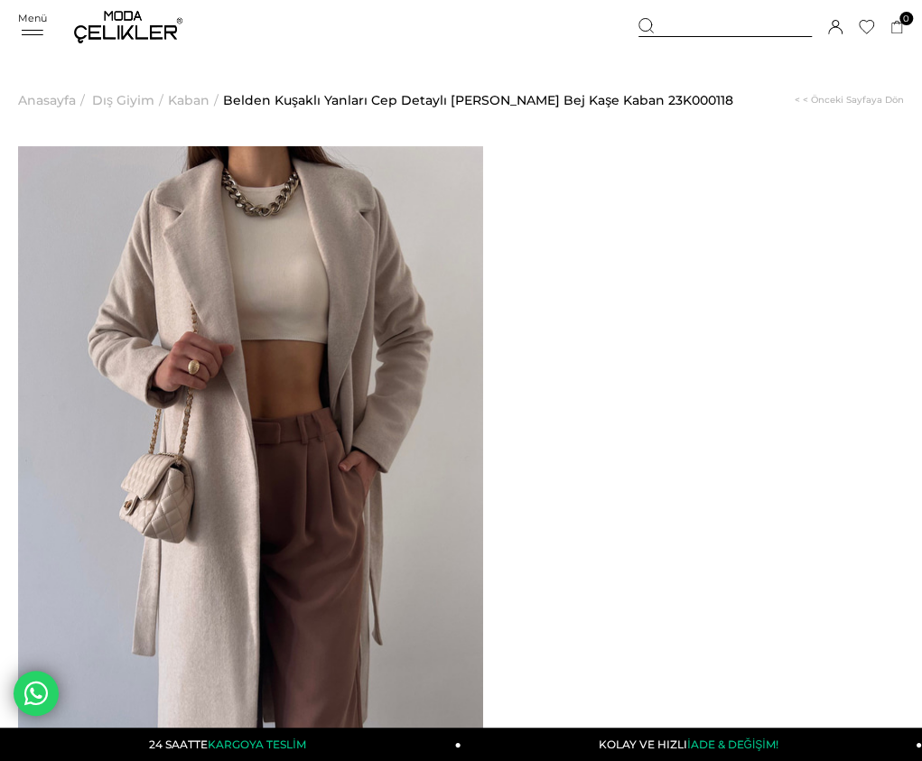
drag, startPoint x: 553, startPoint y: 192, endPoint x: 791, endPoint y: 219, distance: 240.0
copy span "Belden Kuşaklı Yanları Cep Detaylı Stefan Kadın Bej Kaşe Kaban"
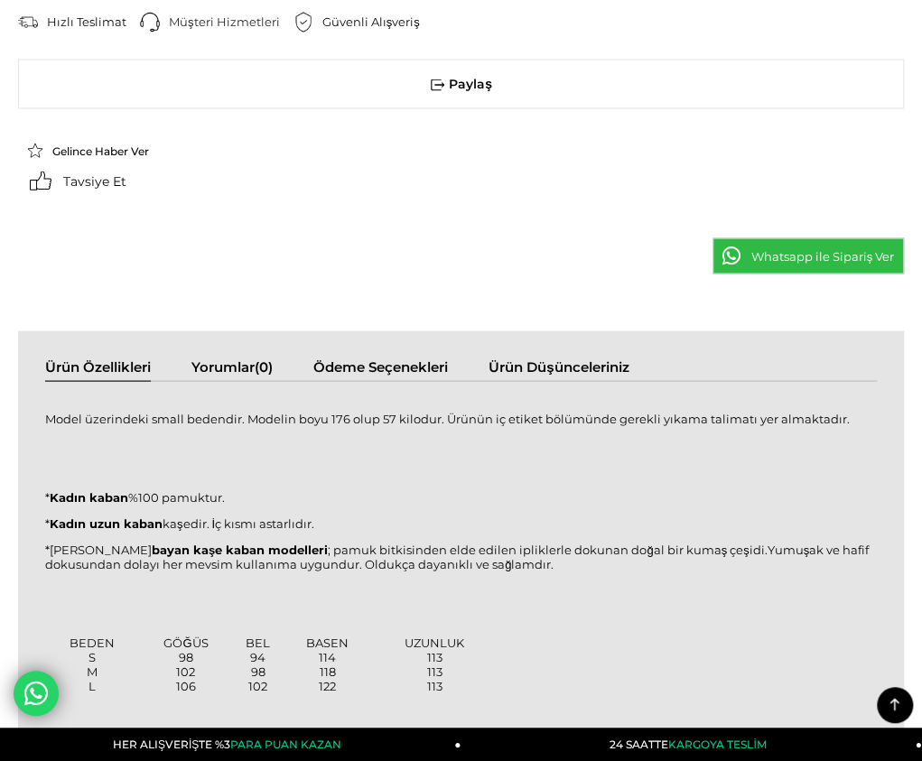
scroll to position [1355, 0]
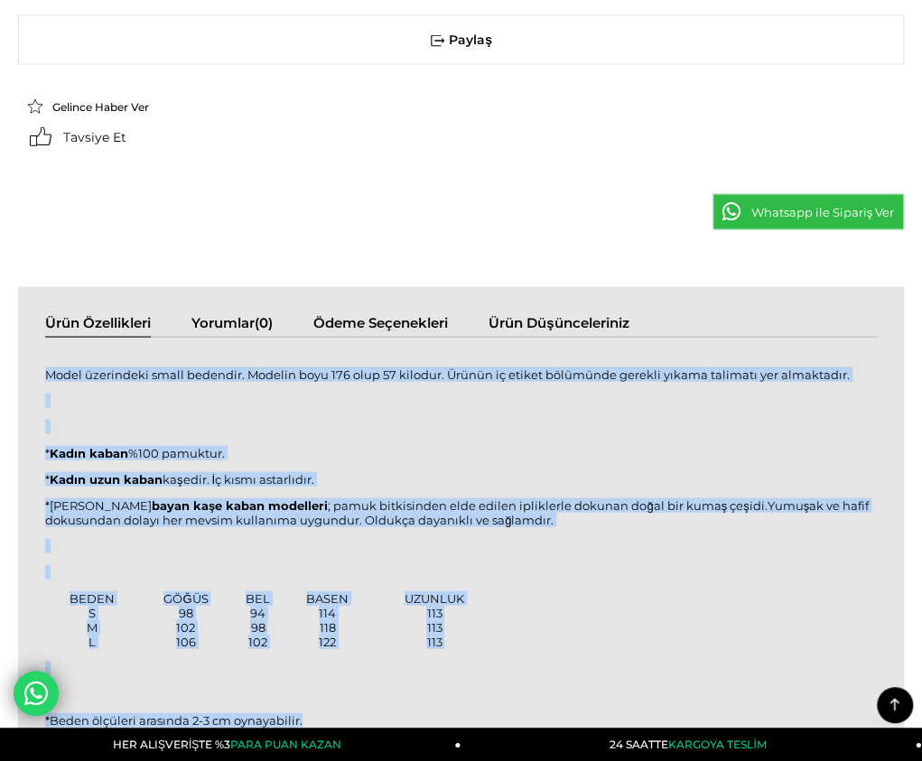
drag, startPoint x: 30, startPoint y: 248, endPoint x: 364, endPoint y: 602, distance: 486.8
click at [362, 605] on div "Model üzerindeki small bedendir. Modelin boyu 176 olup 57 kilodur. Ürünün iç et…" at bounding box center [461, 557] width 832 height 404
copy div "Model üzerindeki small bedendir. Modelin boyu 176 olup 57 kilodur. Ürünün iç et…"
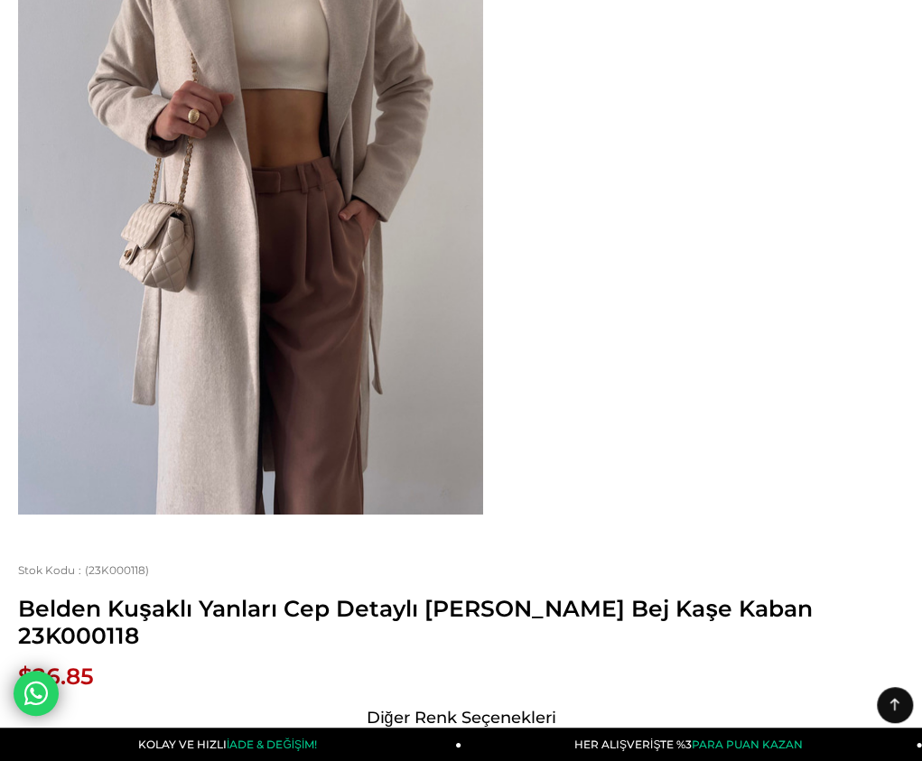
scroll to position [90, 0]
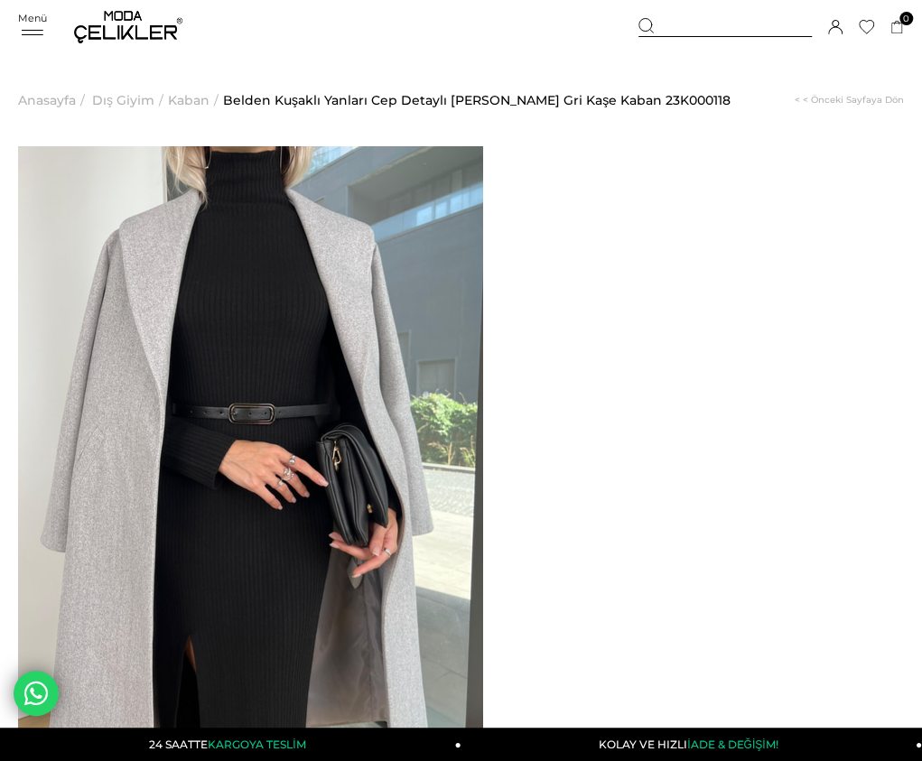
drag, startPoint x: 555, startPoint y: 197, endPoint x: 659, endPoint y: 212, distance: 105.0
drag, startPoint x: 547, startPoint y: 196, endPoint x: 557, endPoint y: 195, distance: 10.0
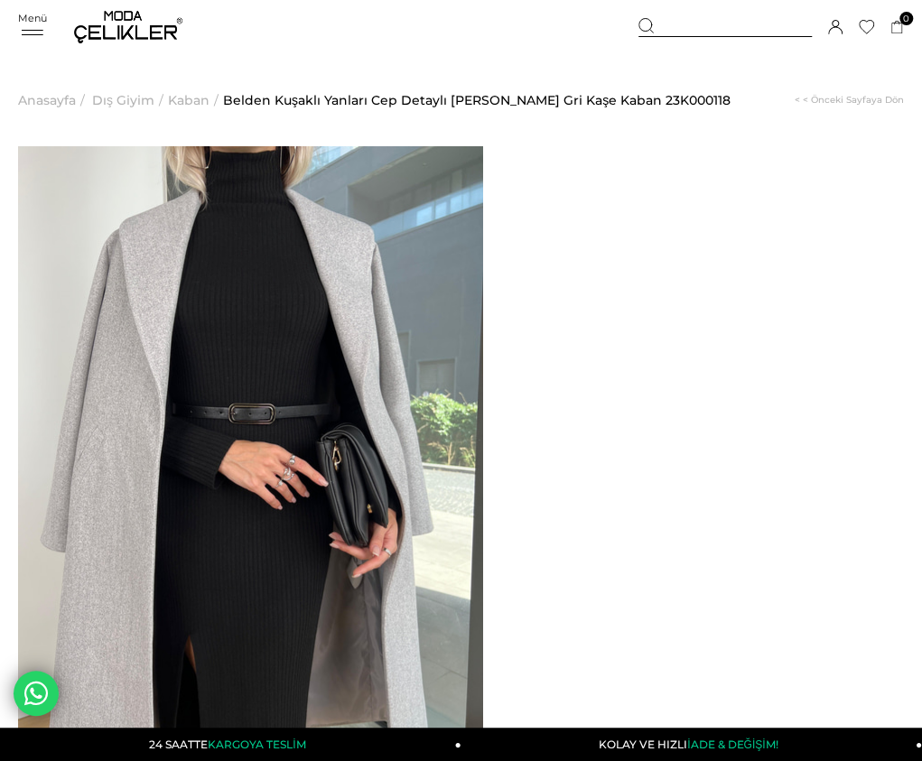
drag, startPoint x: 549, startPoint y: 195, endPoint x: 787, endPoint y: 218, distance: 238.6
copy span "Belden Kuşaklı Yanları Cep Detaylı Stefan Kadın Gri Kaşe Kaban"
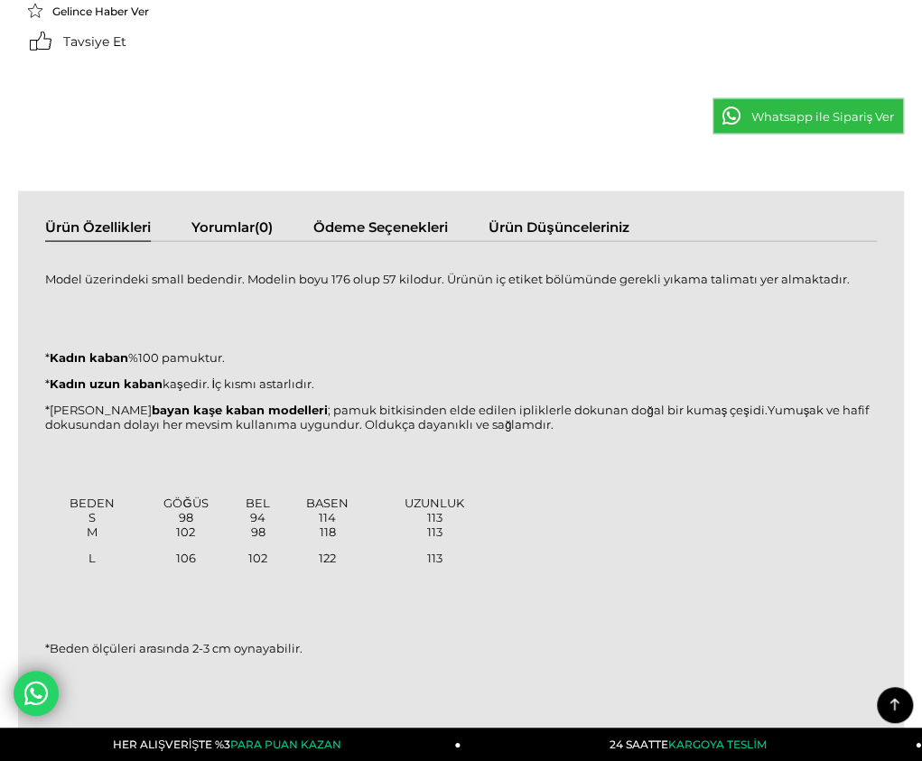
scroll to position [1535, 0]
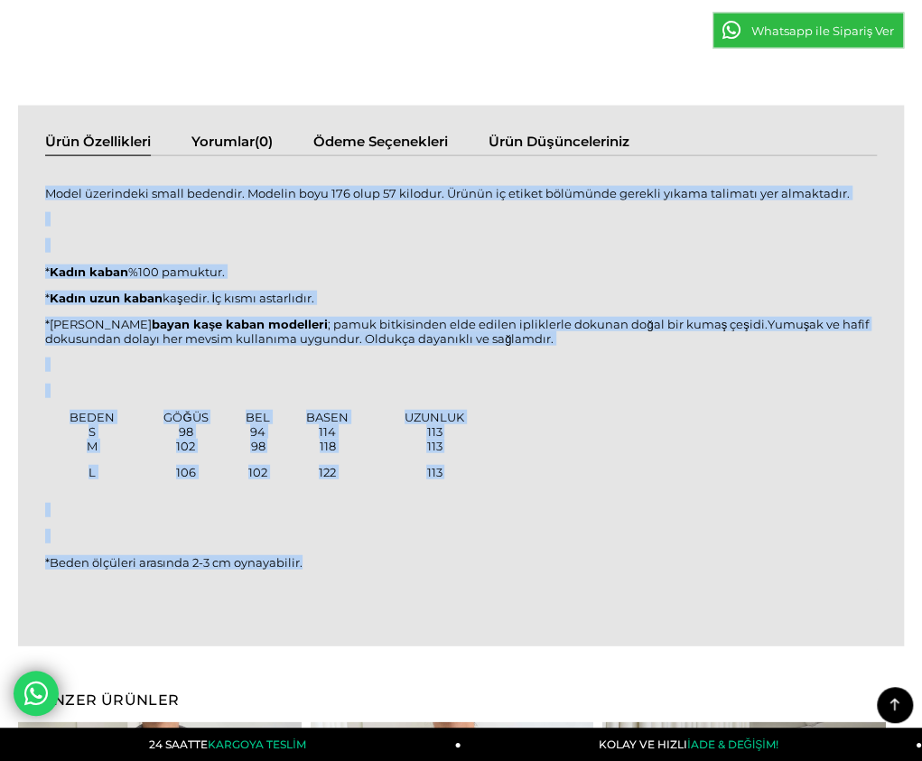
drag, startPoint x: 31, startPoint y: 65, endPoint x: 430, endPoint y: 436, distance: 545.1
click at [430, 436] on div "Model üzerindeki small bedendir. Modelin boyu 176 olup 57 kilodur. Ürünün iç et…" at bounding box center [461, 387] width 832 height 427
copy div "Model üzerindeki small bedendir. Modelin boyu 176 olup 57 kilodur. Ürünün iç et…"
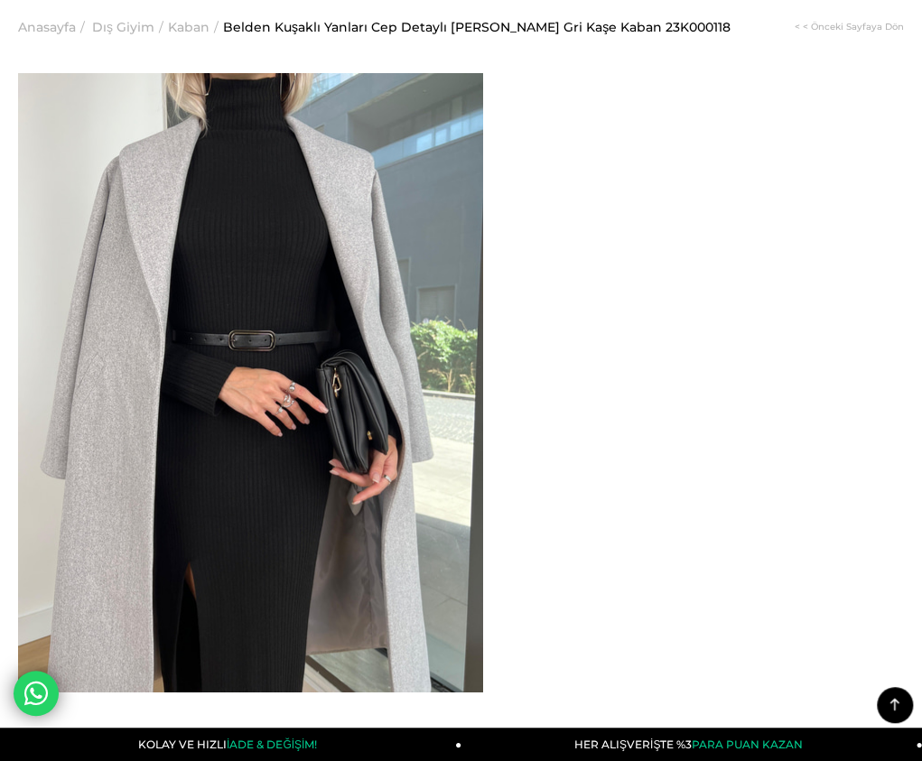
scroll to position [0, 0]
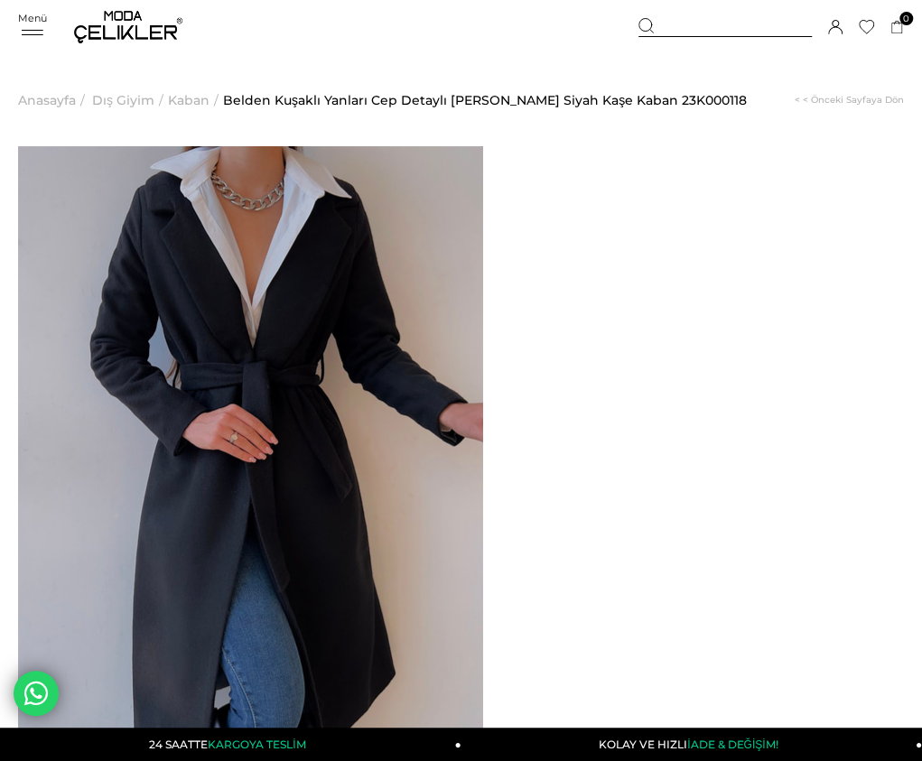
drag, startPoint x: 553, startPoint y: 194, endPoint x: 806, endPoint y: 219, distance: 254.1
copy span "Belden Kuşaklı Yanları Cep Detaylı [PERSON_NAME] Siyah [PERSON_NAME]"
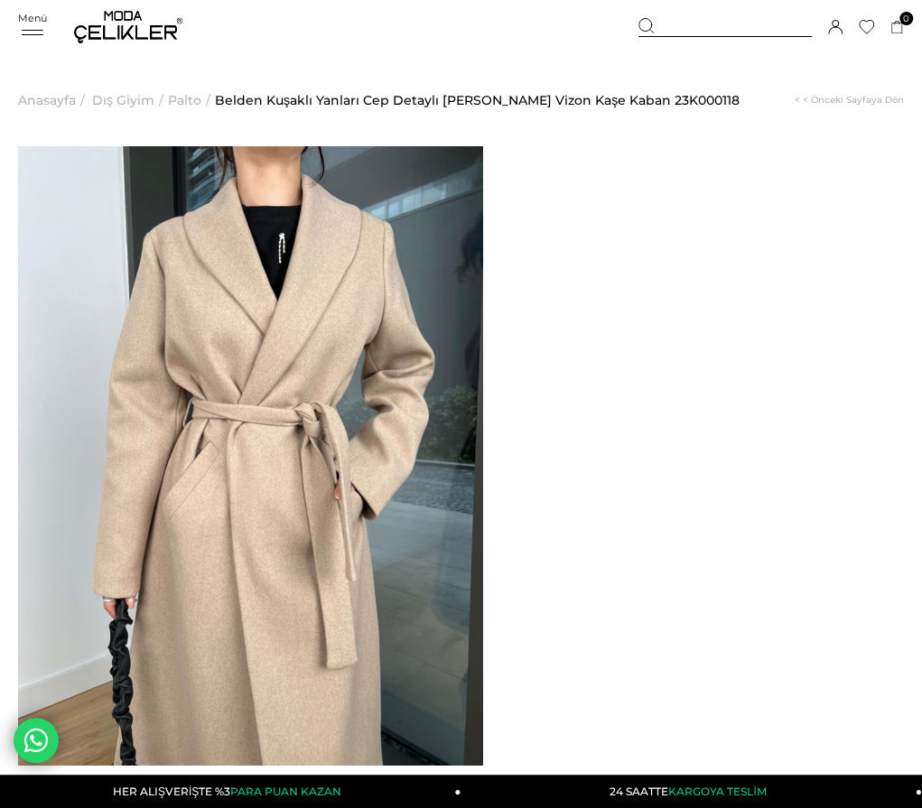
drag, startPoint x: 553, startPoint y: 201, endPoint x: 811, endPoint y: 219, distance: 259.0
copy span "Belden Kuşaklı Yanları Cep Detaylı [PERSON_NAME] Vizon [PERSON_NAME]"
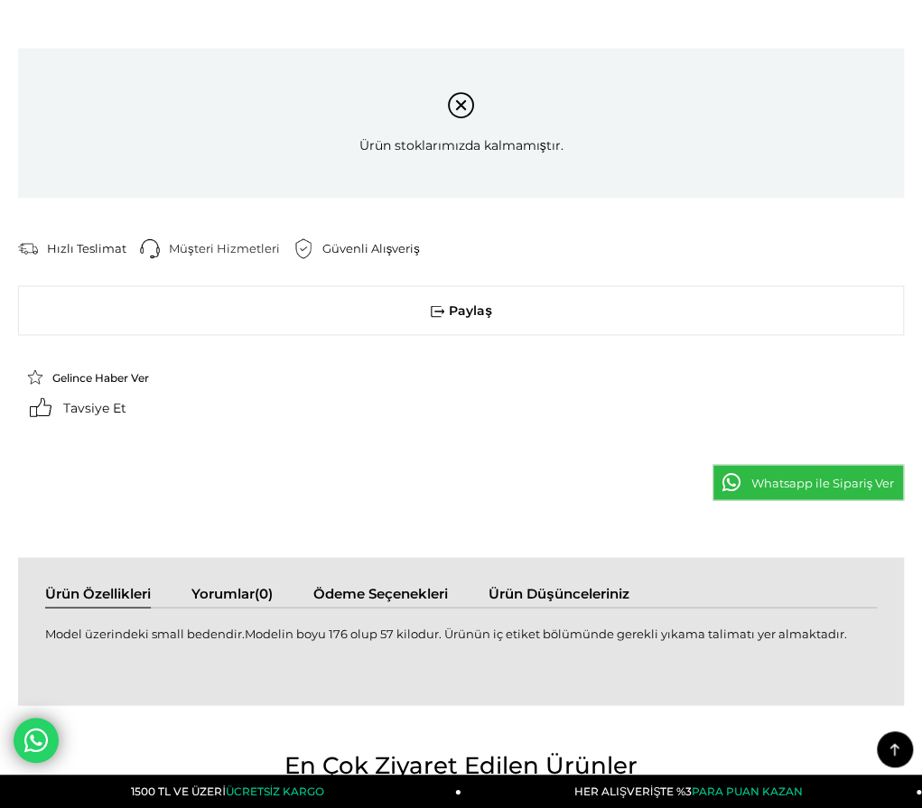
scroll to position [993, 0]
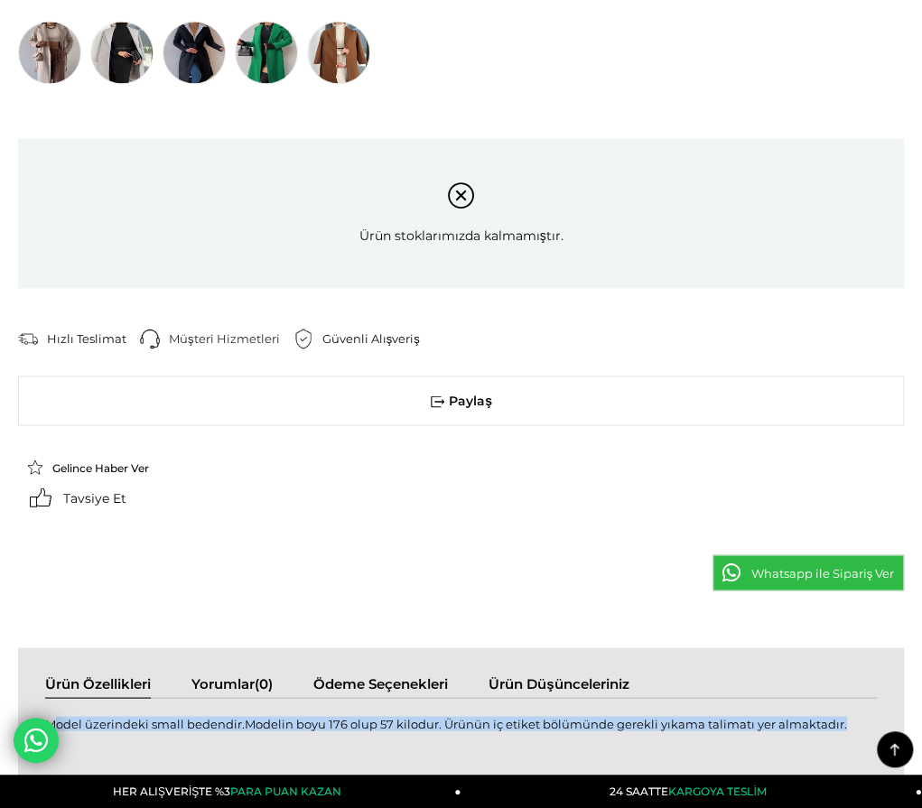
drag, startPoint x: 28, startPoint y: 259, endPoint x: 847, endPoint y: 270, distance: 819.2
click at [847, 716] on div "Model üzerindeki small bedendir.Modelin boyu 176 olup 57 kilodur. Ürünün iç eti…" at bounding box center [461, 733] width 832 height 34
copy div "Model üzerindeki small bedendir.Modelin boyu 176 olup 57 kilodur. Ürünün iç eti…"
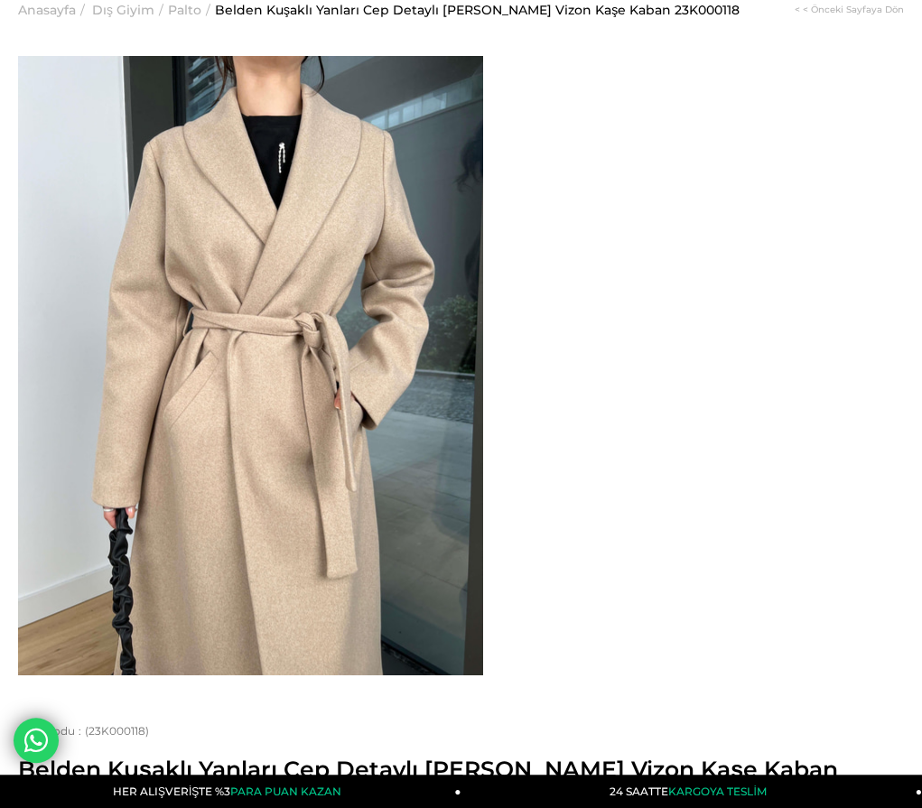
scroll to position [0, 0]
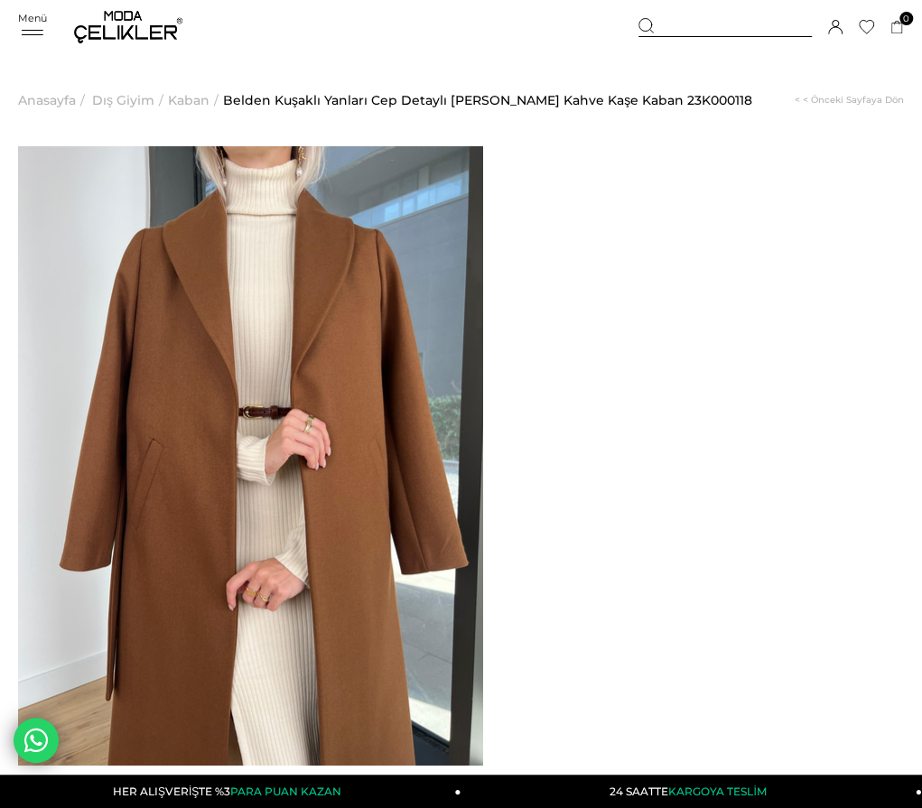
drag, startPoint x: 543, startPoint y: 191, endPoint x: 620, endPoint y: 204, distance: 78.0
drag, startPoint x: 550, startPoint y: 194, endPoint x: 811, endPoint y: 216, distance: 261.9
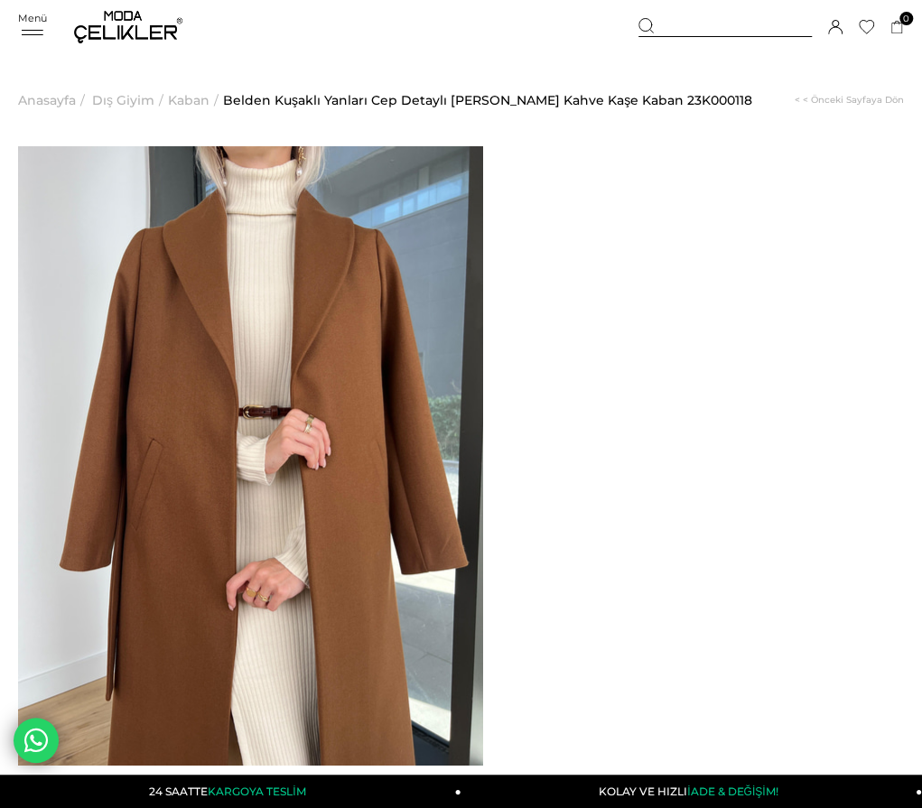
copy span "Belden Kuşaklı Yanları Cep Detaylı Stefan Kadın Kahve Kaşe Kaban"
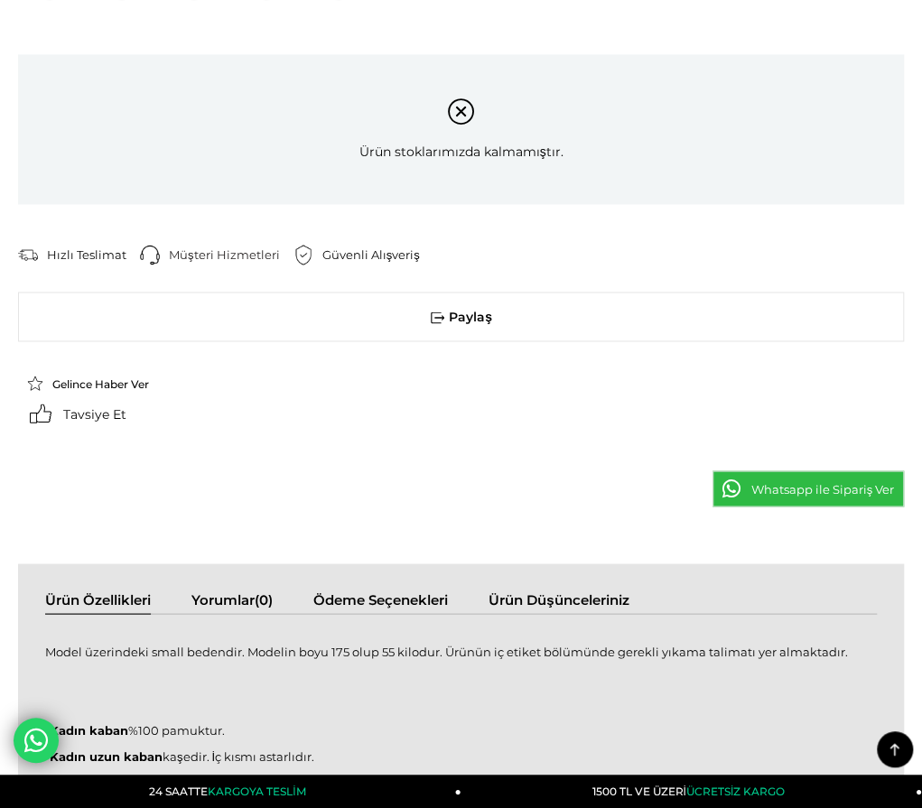
scroll to position [1084, 0]
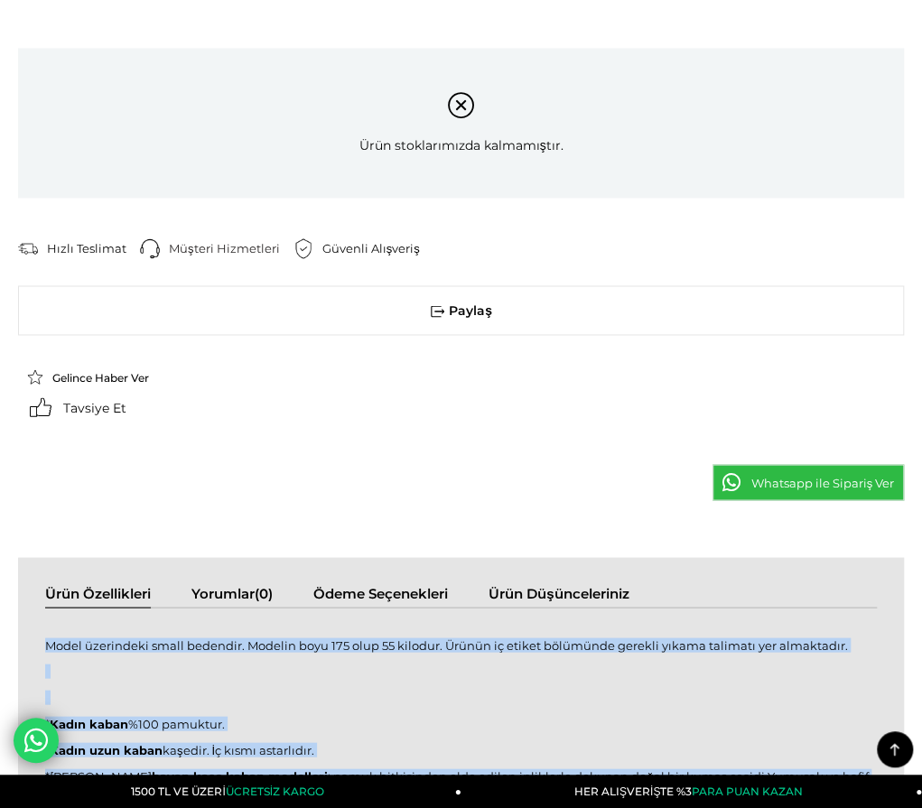
drag, startPoint x: 29, startPoint y: 179, endPoint x: 310, endPoint y: 519, distance: 441.4
copy div "Model üzerindeki small bedendir. Modelin boyu 175 olup 55 kilodur. Ürünün iç et…"
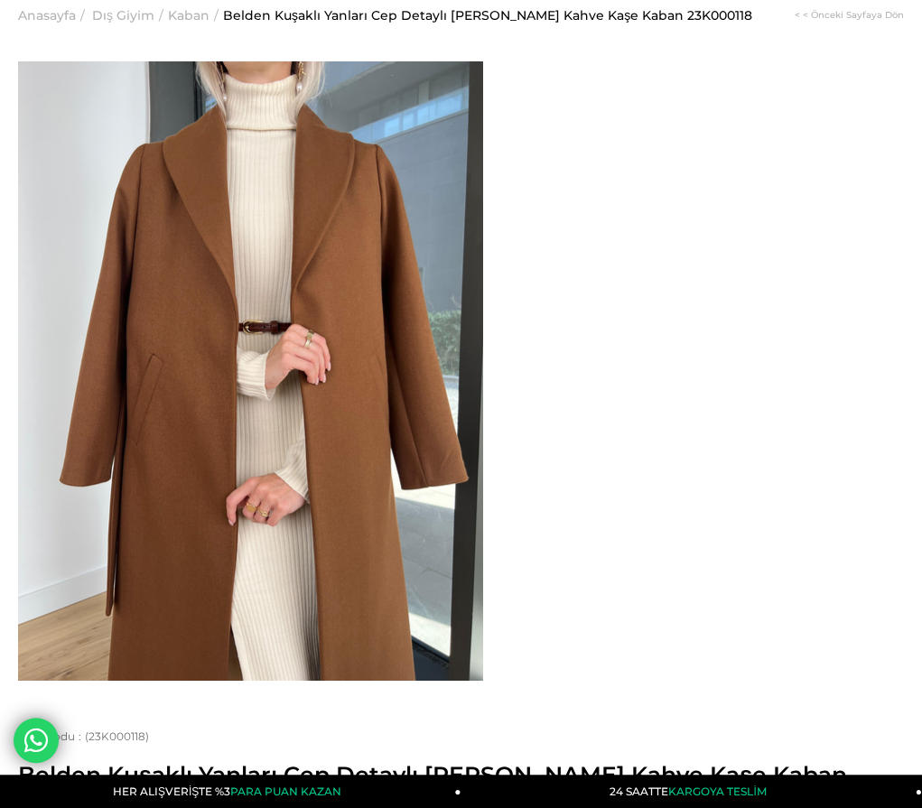
scroll to position [0, 0]
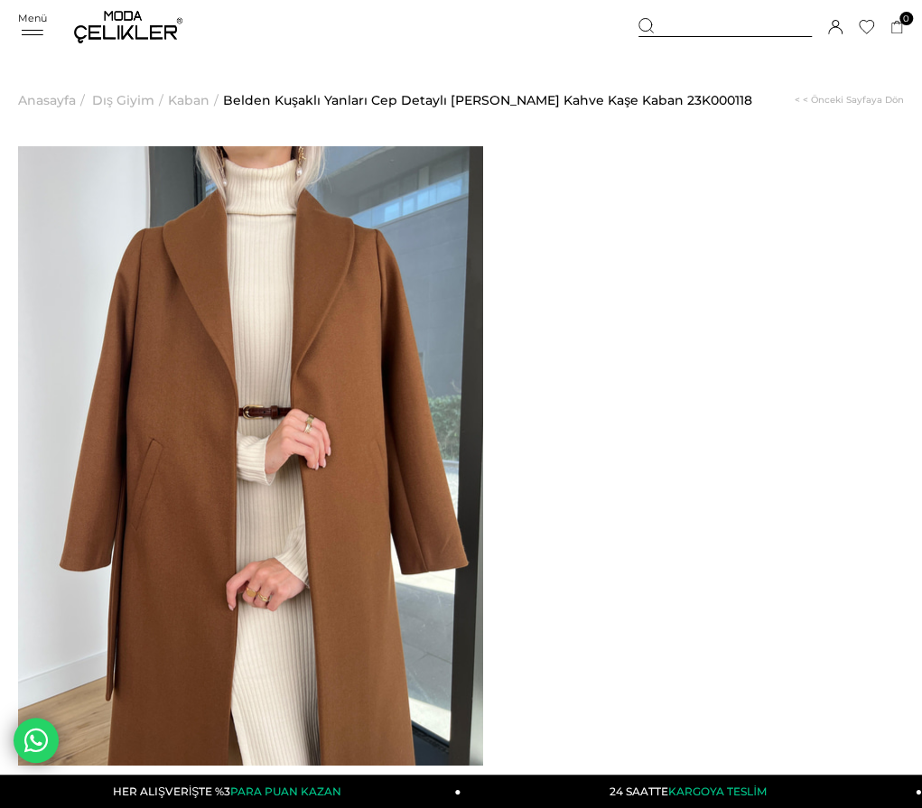
drag, startPoint x: 555, startPoint y: 196, endPoint x: 824, endPoint y: 219, distance: 270.1
copy span "Belden Kuşaklı Yanları Cep Detaylı Stefan Kadın Kahve Kaşe Kaban"
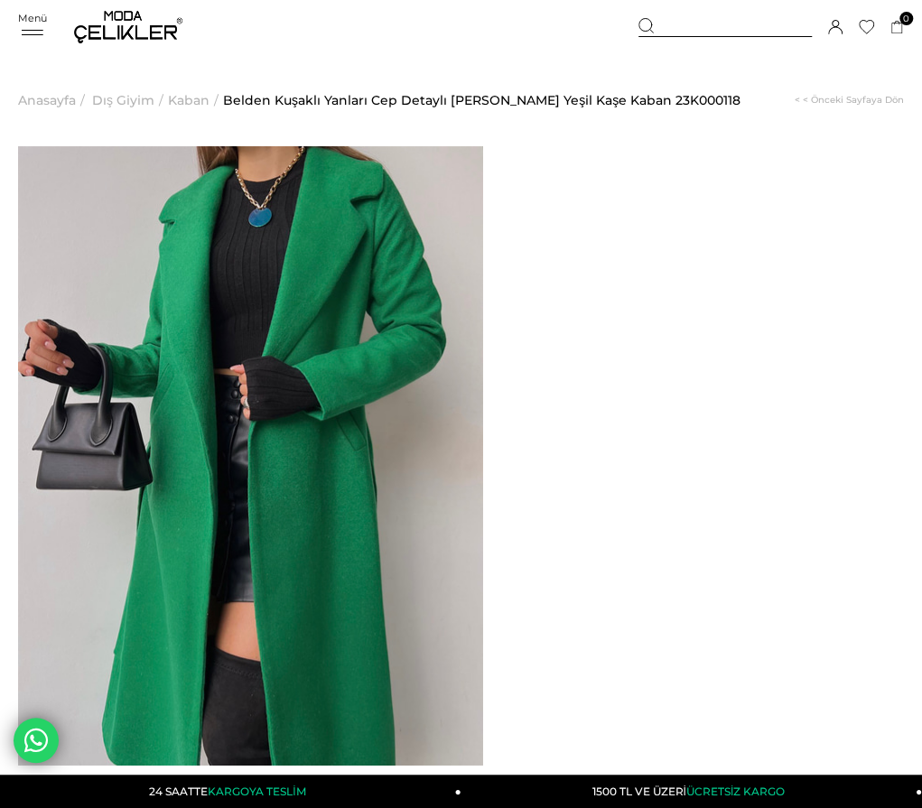
drag, startPoint x: 551, startPoint y: 196, endPoint x: 806, endPoint y: 219, distance: 255.7
copy span "Belden Kuşaklı Yanları Cep Detaylı [PERSON_NAME] Yeşil [PERSON_NAME]"
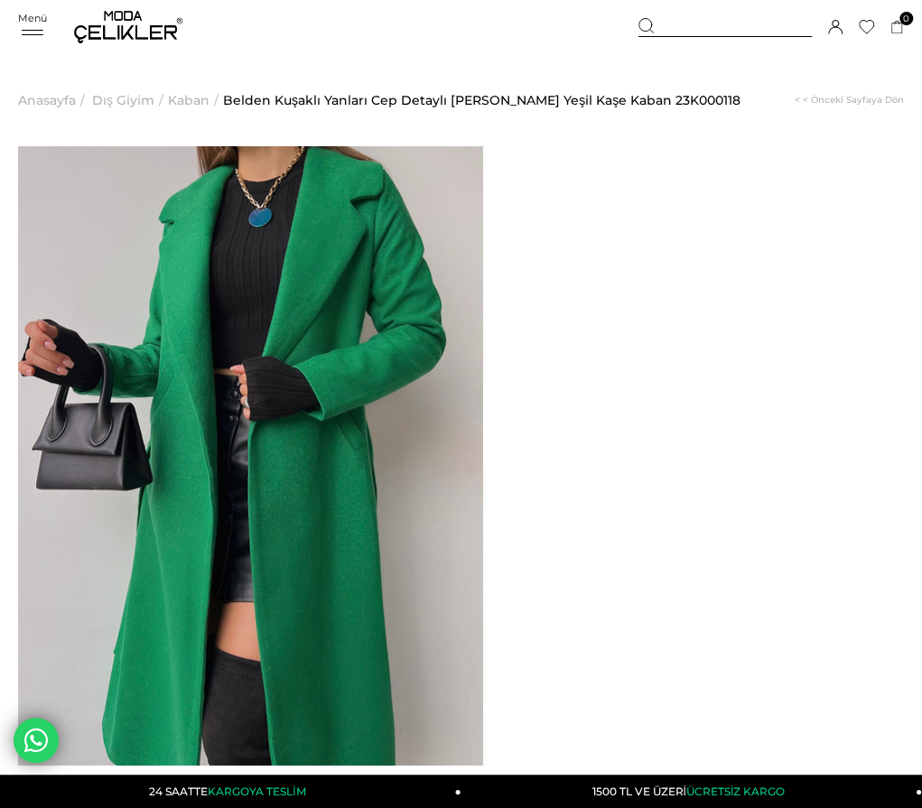
drag, startPoint x: 546, startPoint y: 200, endPoint x: 679, endPoint y: 214, distance: 133.5
drag, startPoint x: 562, startPoint y: 198, endPoint x: 579, endPoint y: 200, distance: 17.3
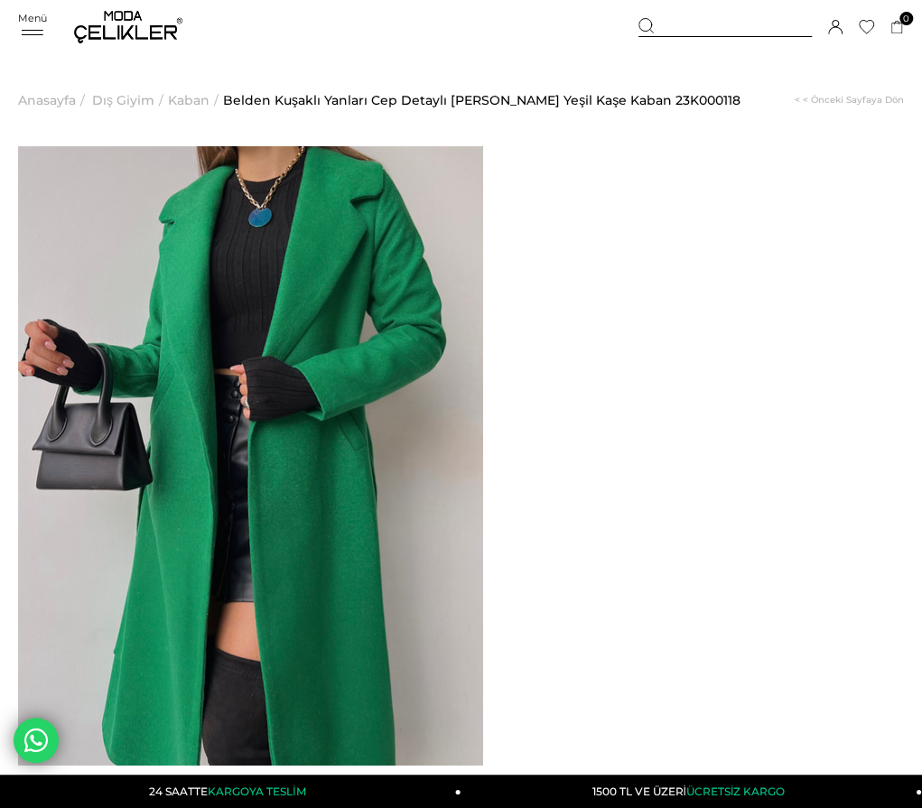
drag, startPoint x: 553, startPoint y: 195, endPoint x: 807, endPoint y: 216, distance: 254.6
copy span "Belden Kuşaklı Yanları Cep Detaylı [PERSON_NAME] Yeşil [PERSON_NAME]"
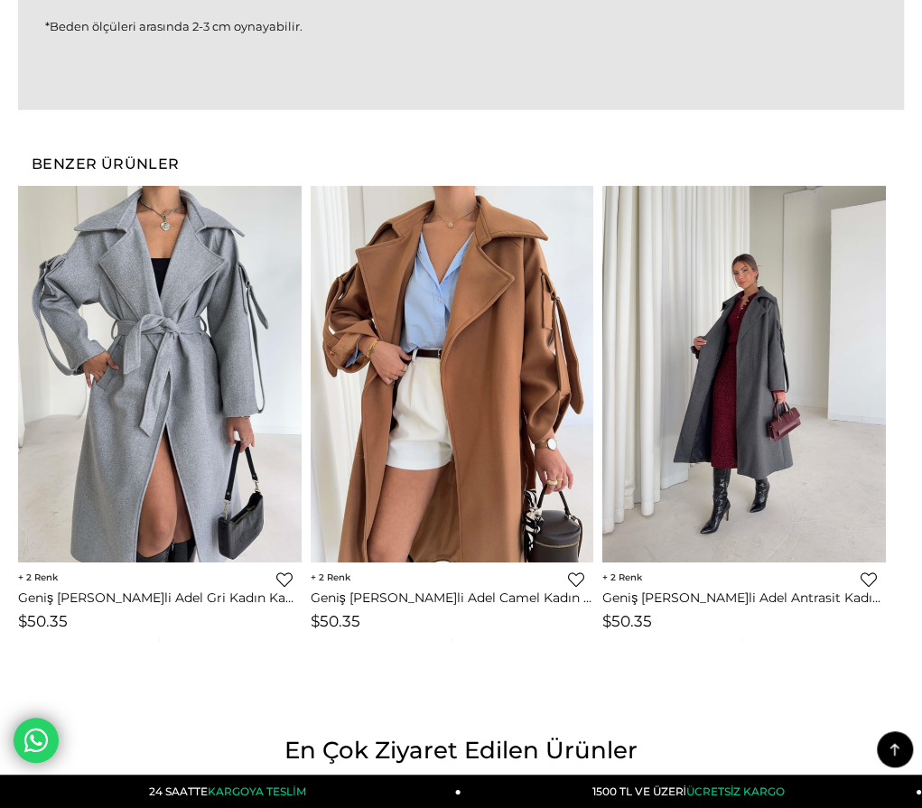
scroll to position [2077, 0]
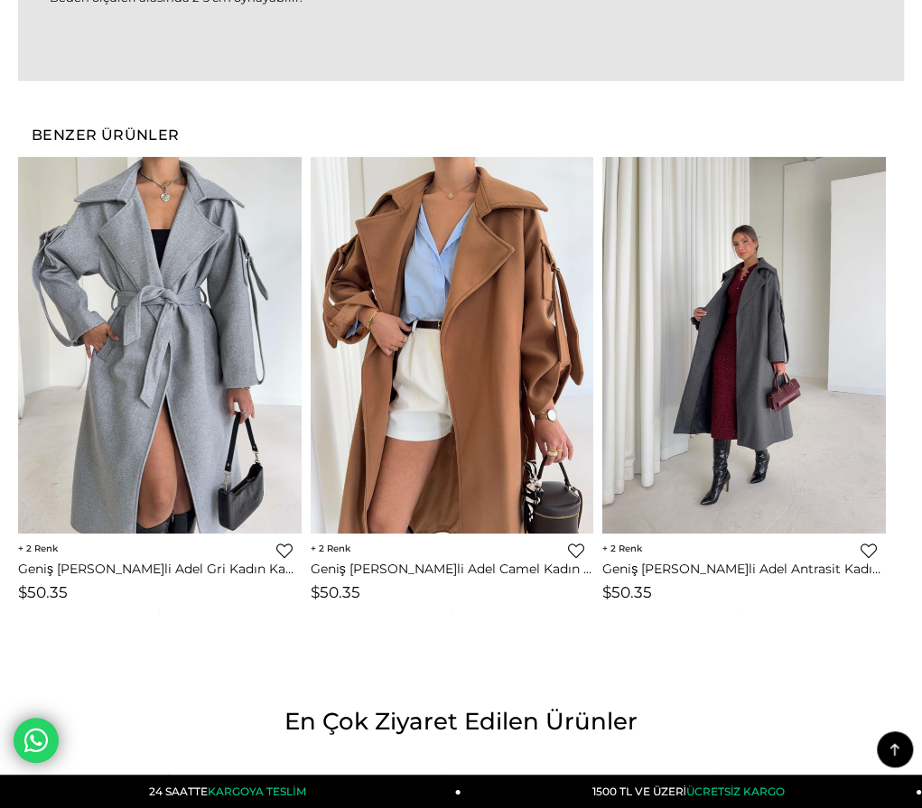
drag, startPoint x: 26, startPoint y: 199, endPoint x: 42, endPoint y: 217, distance: 23.7
drag, startPoint x: 27, startPoint y: 206, endPoint x: 334, endPoint y: 574, distance: 479.7
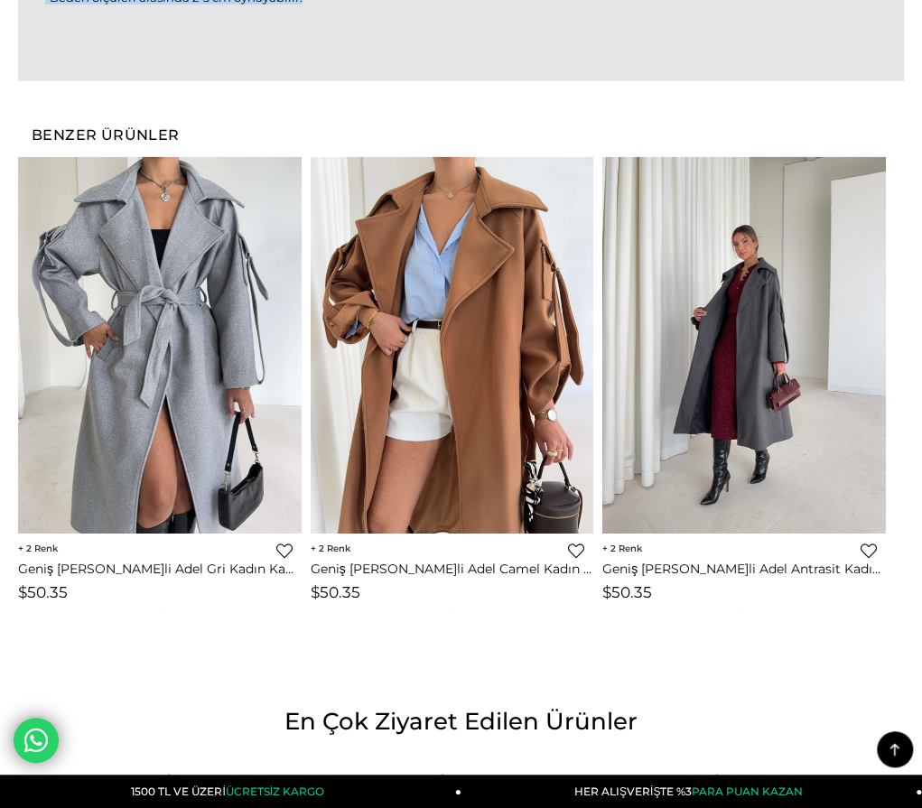
copy div "Model üzerindeki small bedendir. Modelin boyu 176 olup 57 kilodur. Ürünün iç et…"
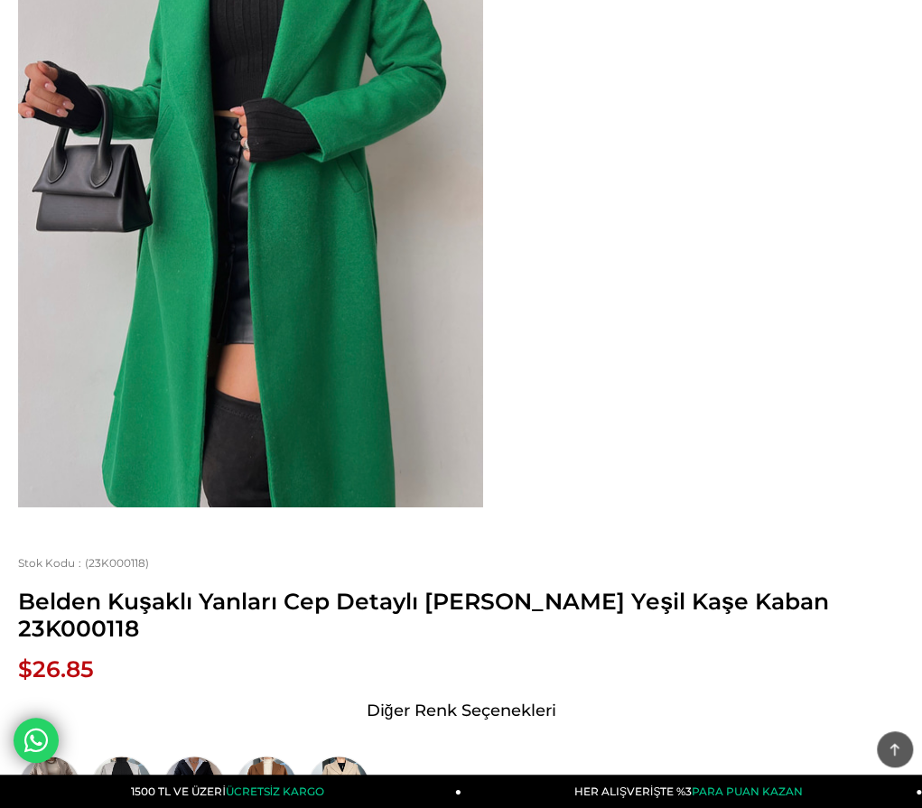
scroll to position [0, 0]
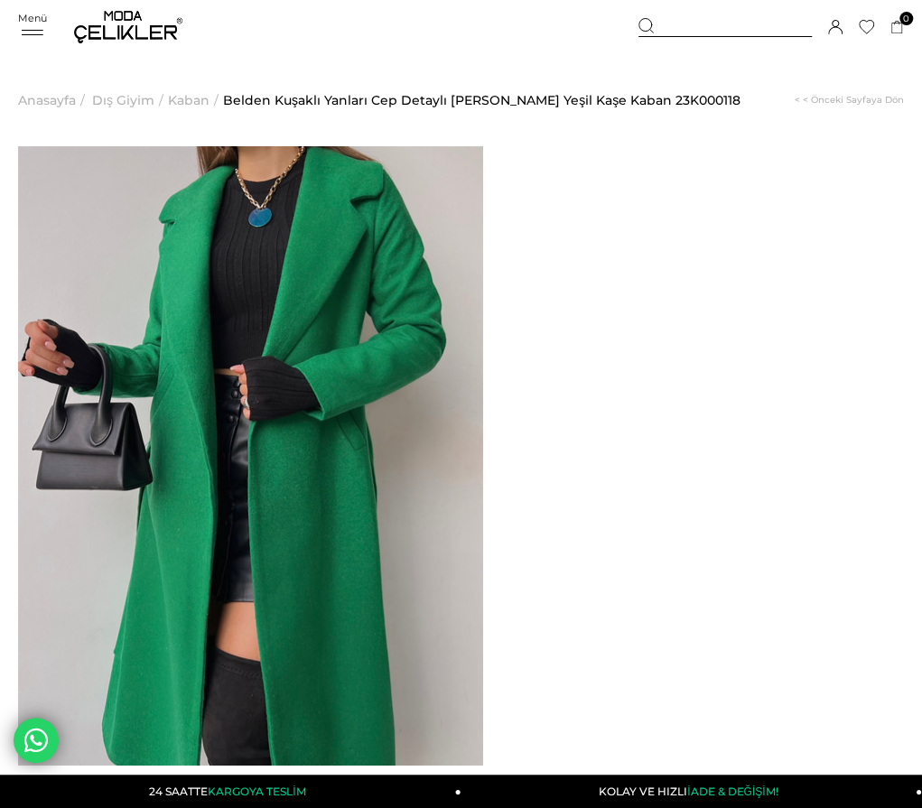
click at [194, 104] on span "Kaban" at bounding box center [189, 100] width 42 height 92
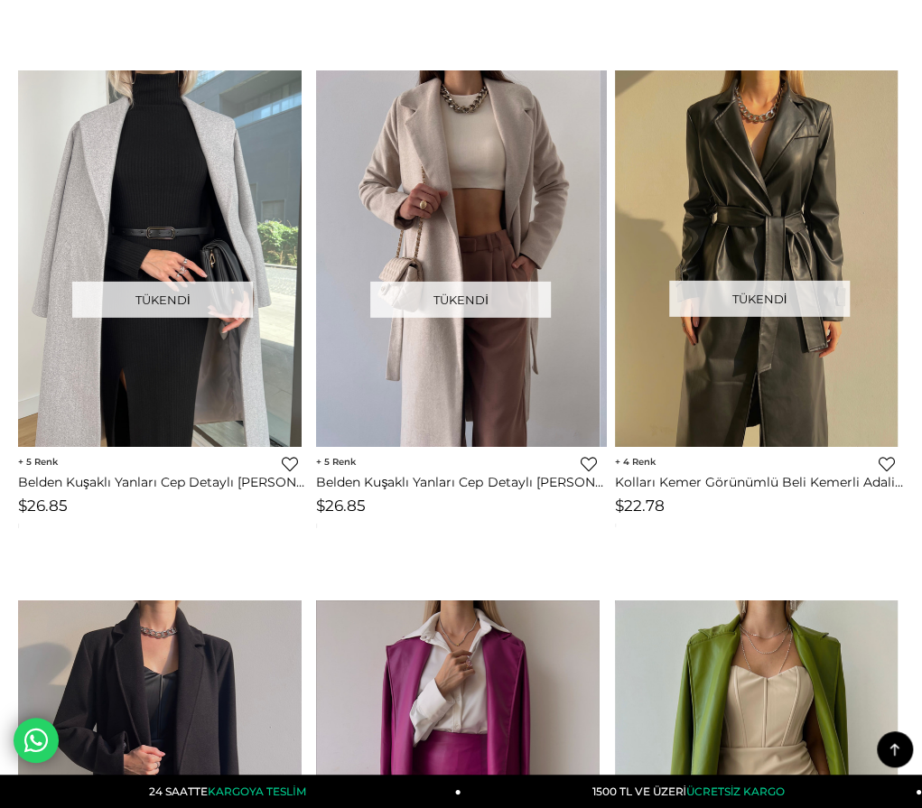
scroll to position [7568, 0]
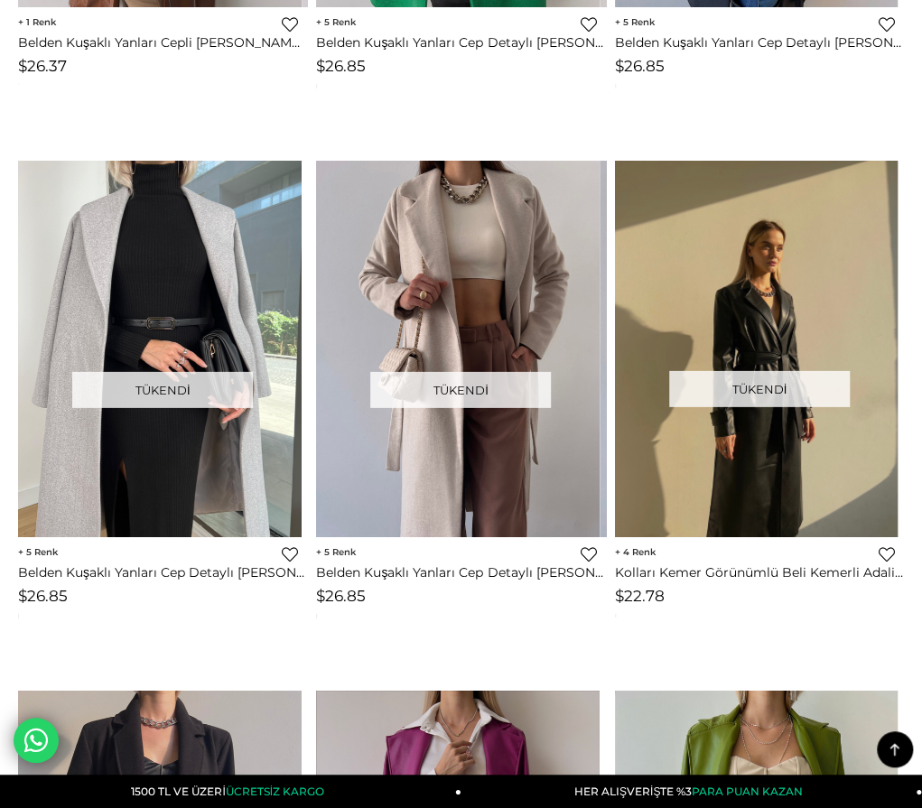
click at [732, 230] on img at bounding box center [757, 350] width 284 height 378
